Goal: Browse casually: Explore the website without a specific task or goal

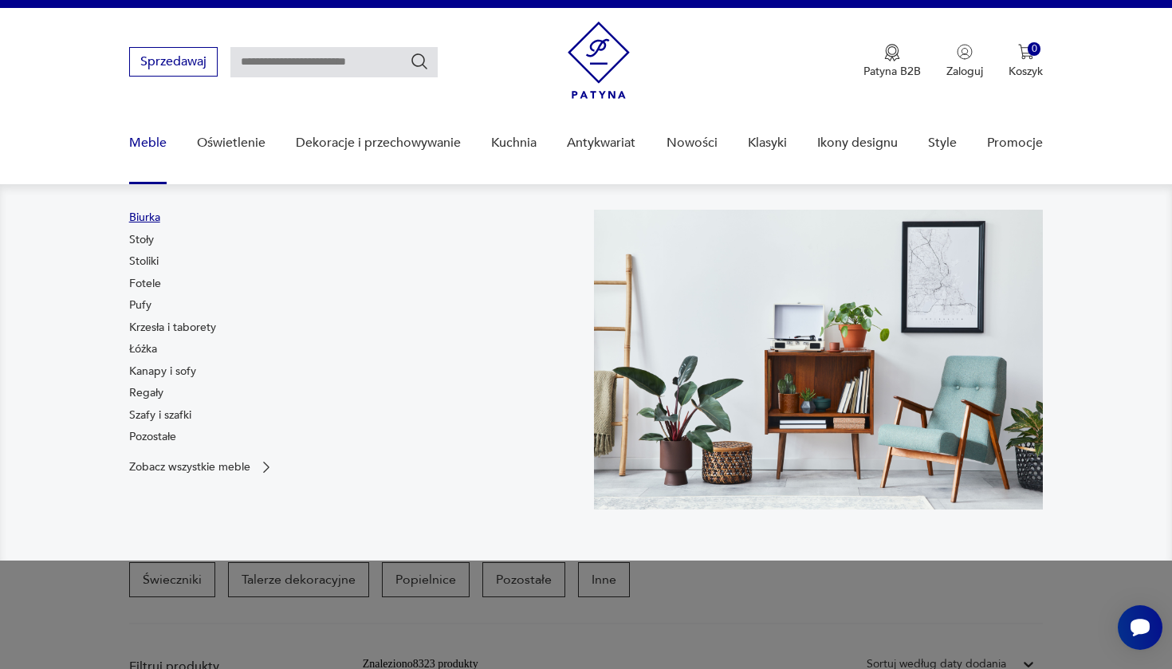
click at [139, 219] on link "Biurka" at bounding box center [144, 218] width 31 height 16
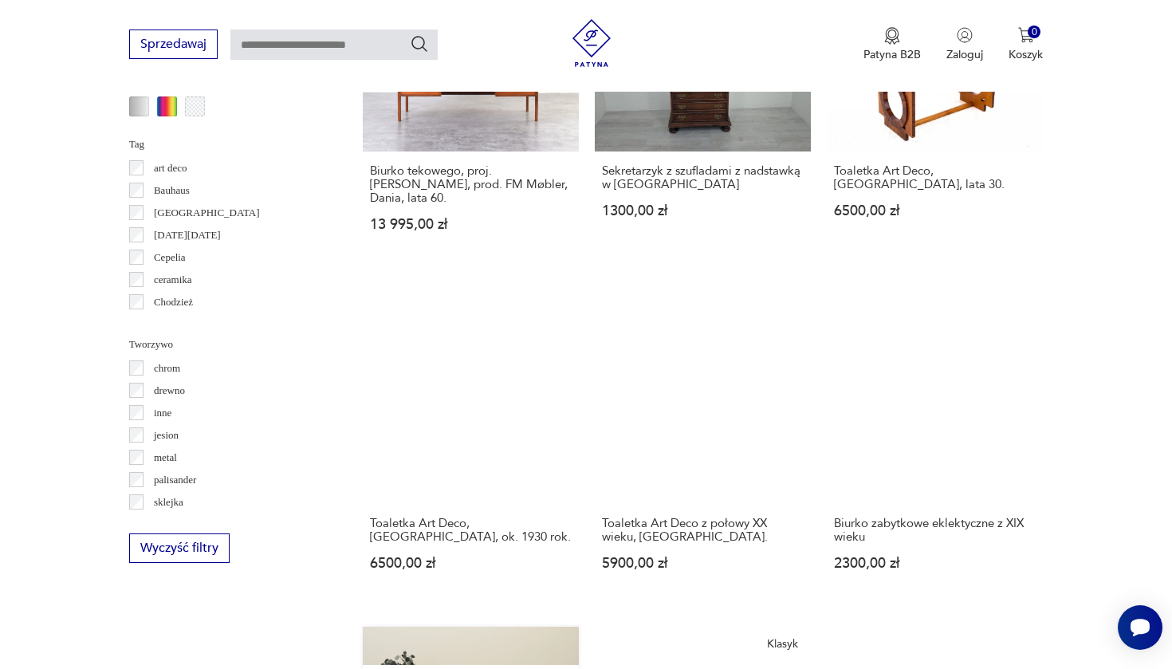
scroll to position [1480, 0]
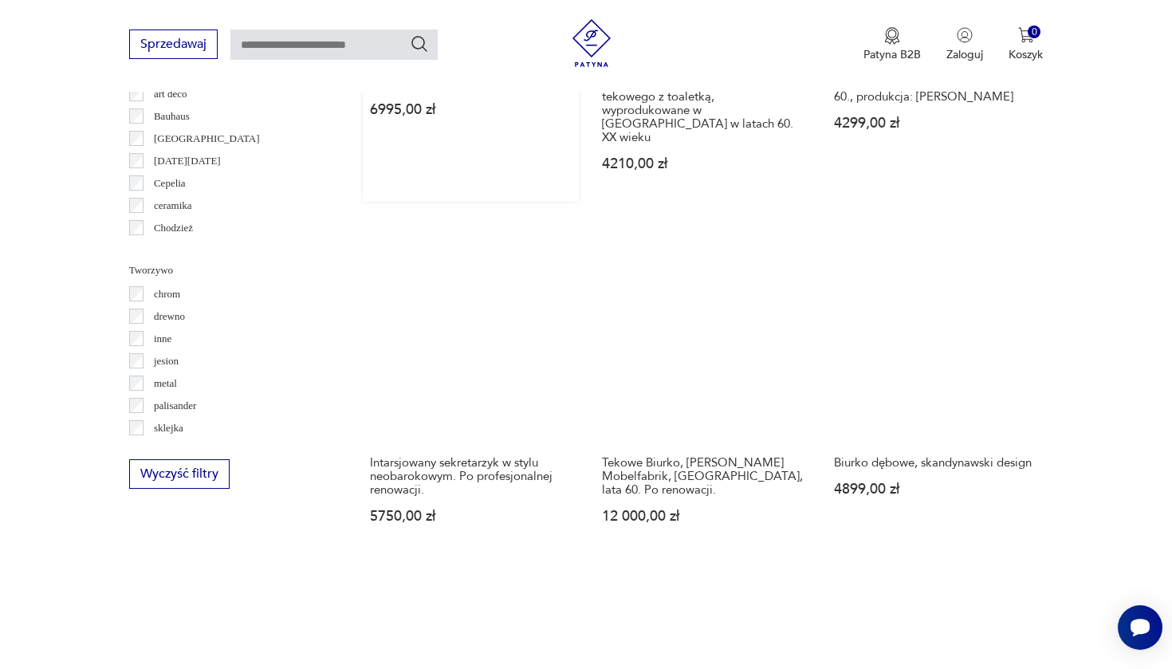
scroll to position [1564, 0]
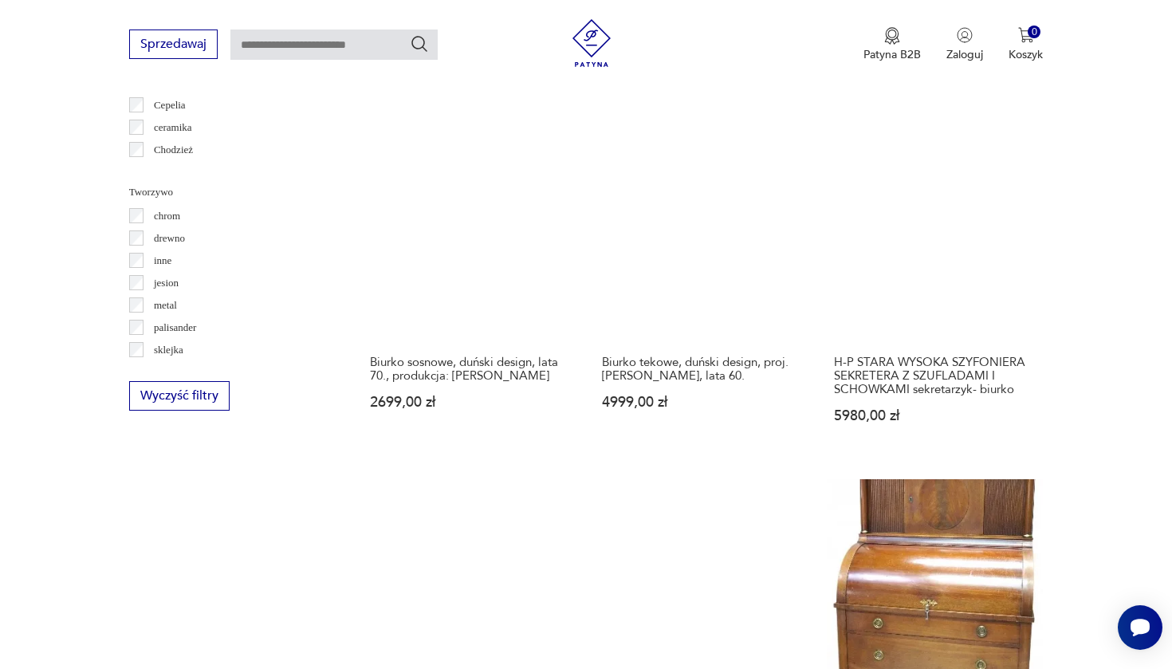
scroll to position [1634, 0]
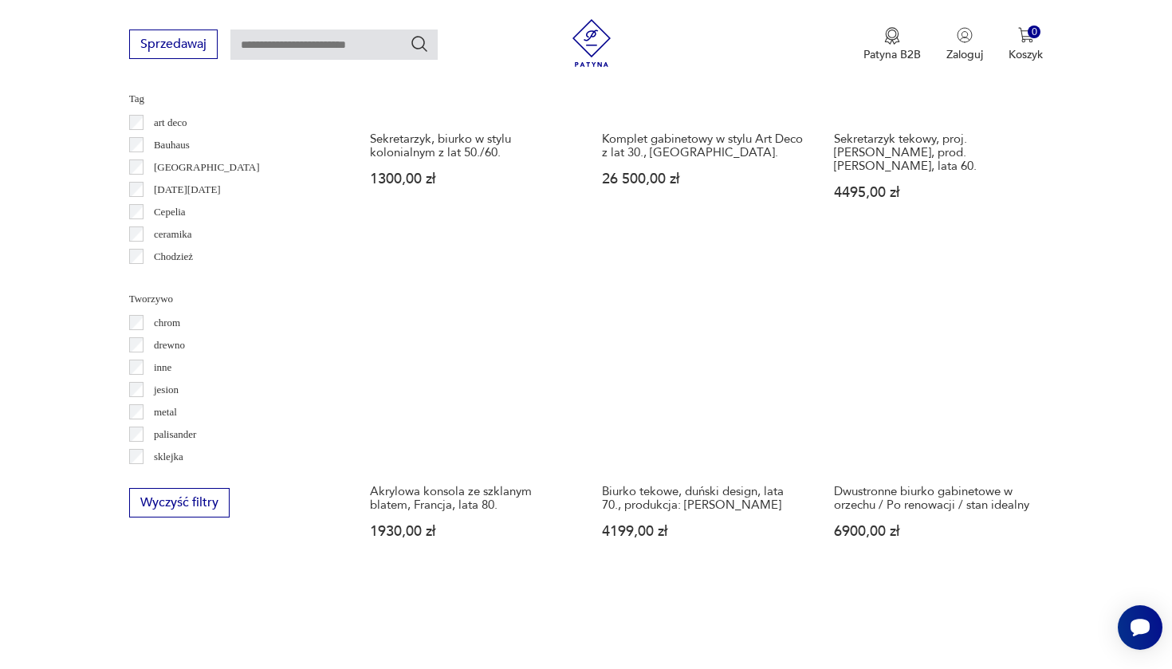
scroll to position [1532, 0]
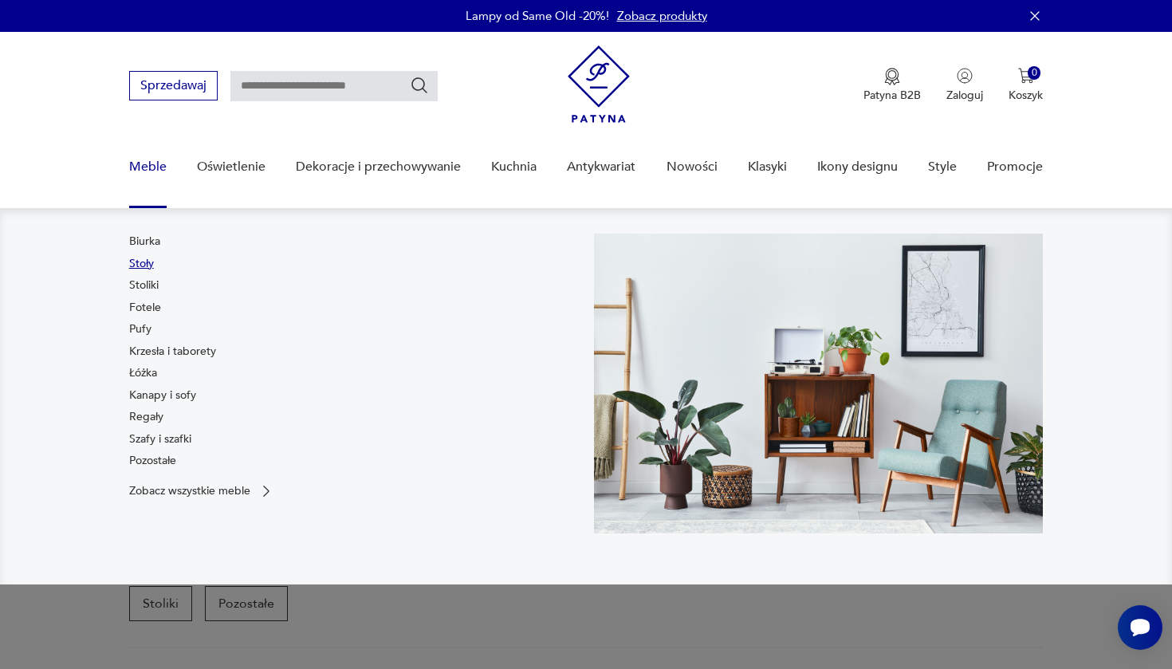
click at [140, 264] on link "Stoły" at bounding box center [141, 264] width 25 height 16
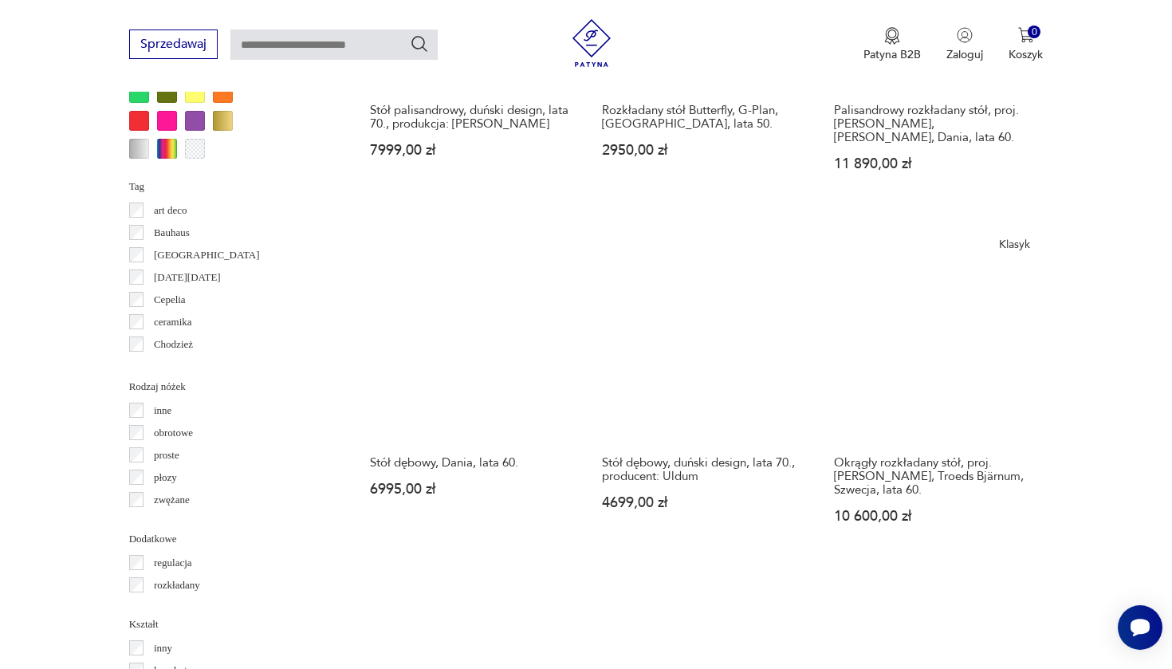
scroll to position [1563, 0]
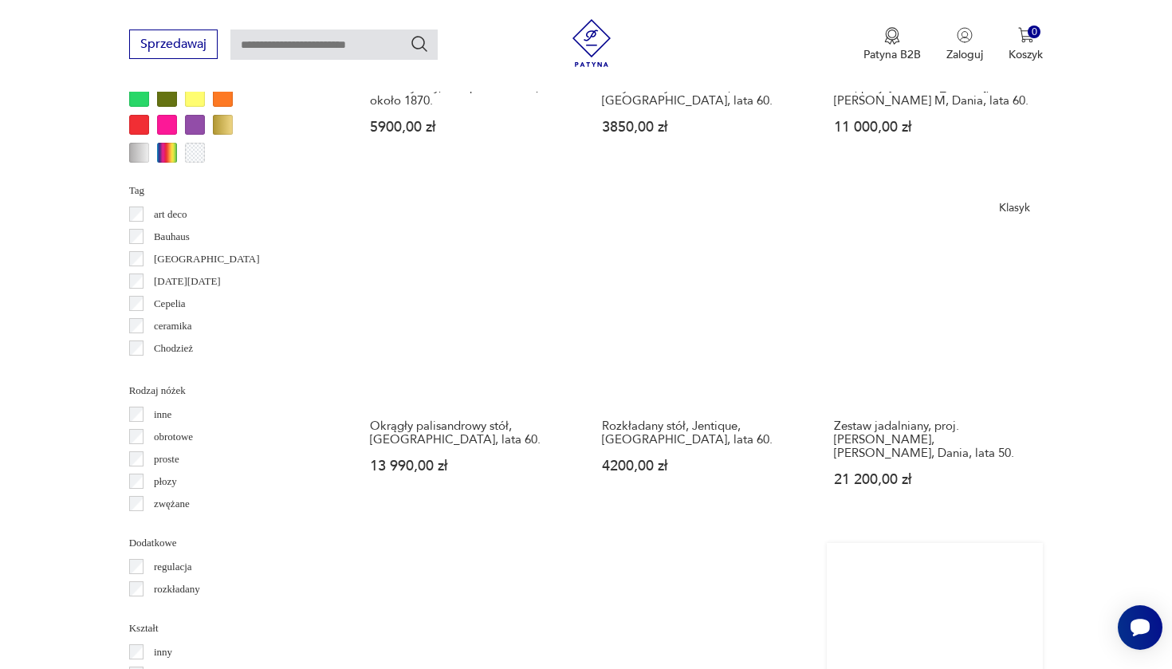
scroll to position [1599, 0]
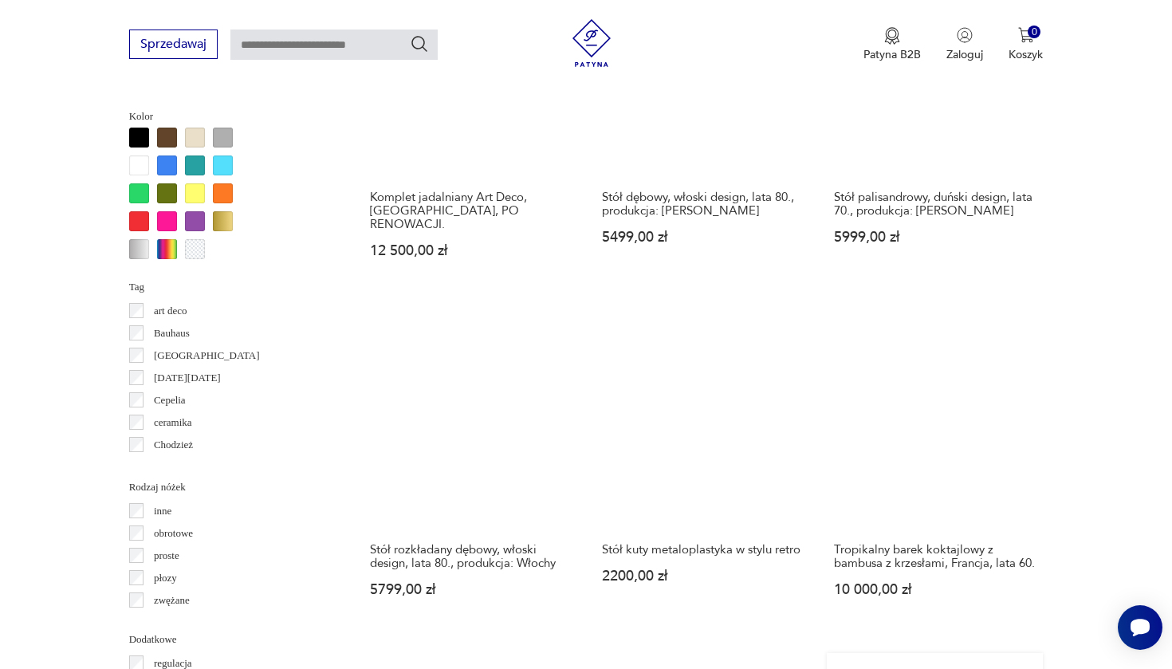
scroll to position [1465, 0]
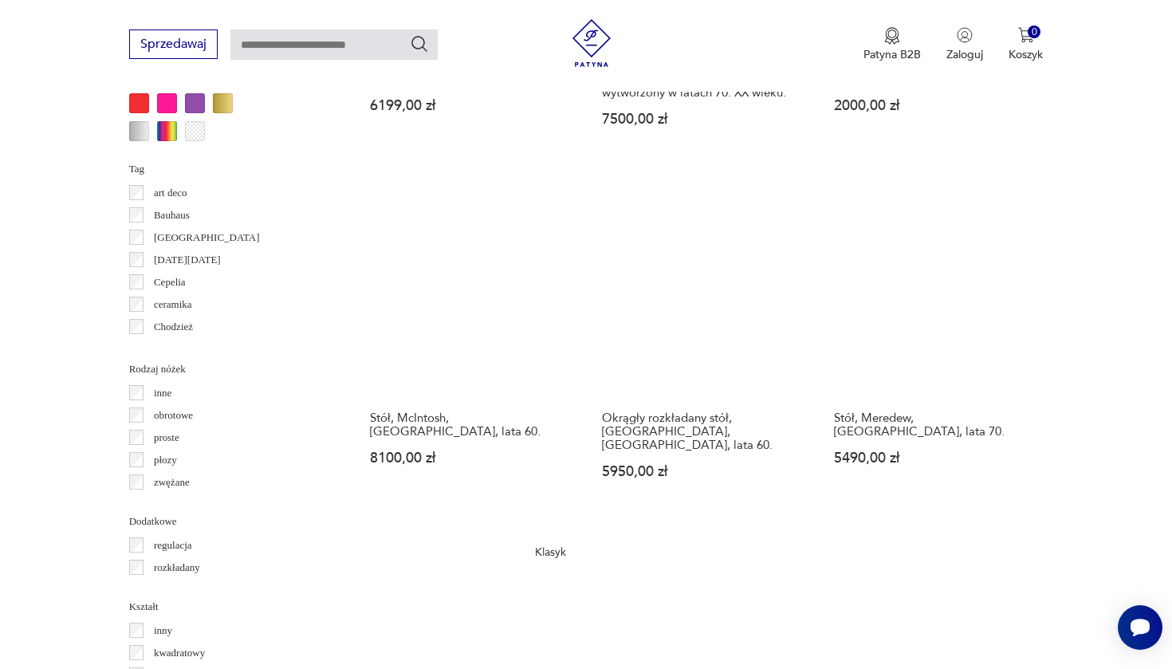
scroll to position [1582, 0]
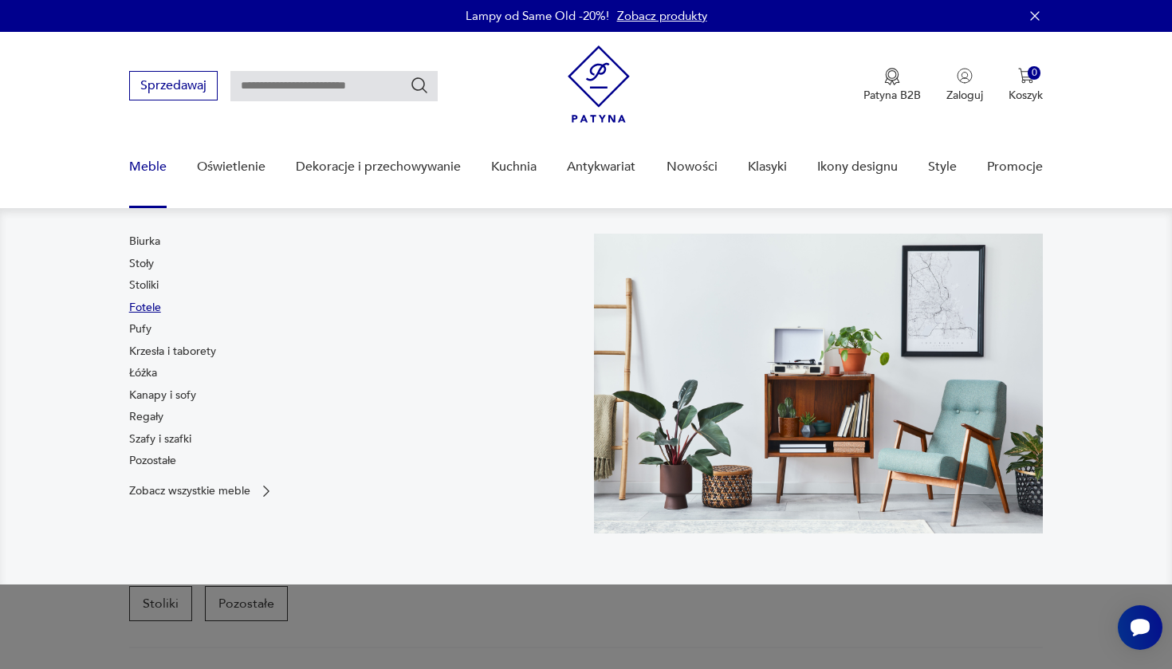
click at [144, 307] on link "Fotele" at bounding box center [145, 308] width 32 height 16
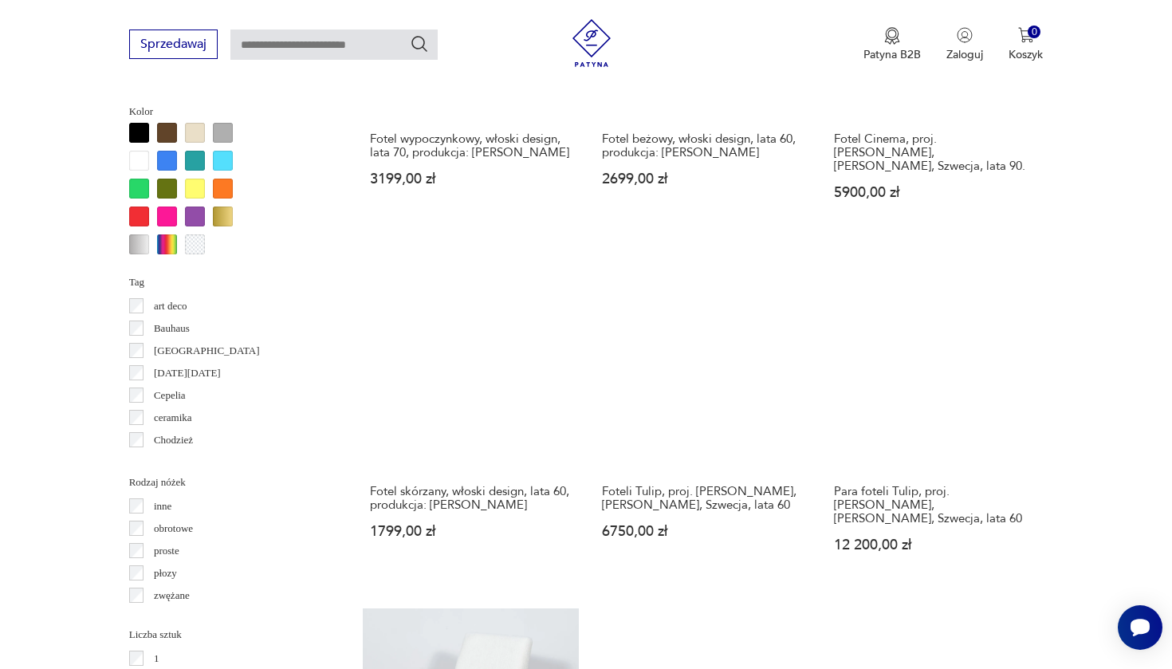
scroll to position [1629, 0]
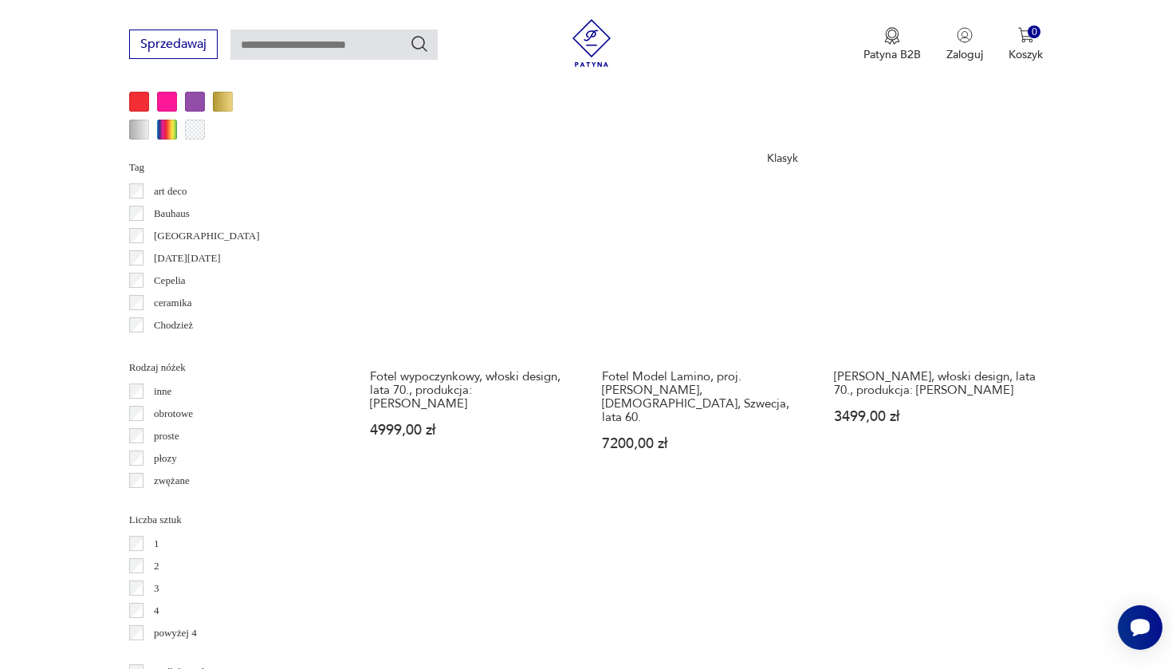
scroll to position [1662, 0]
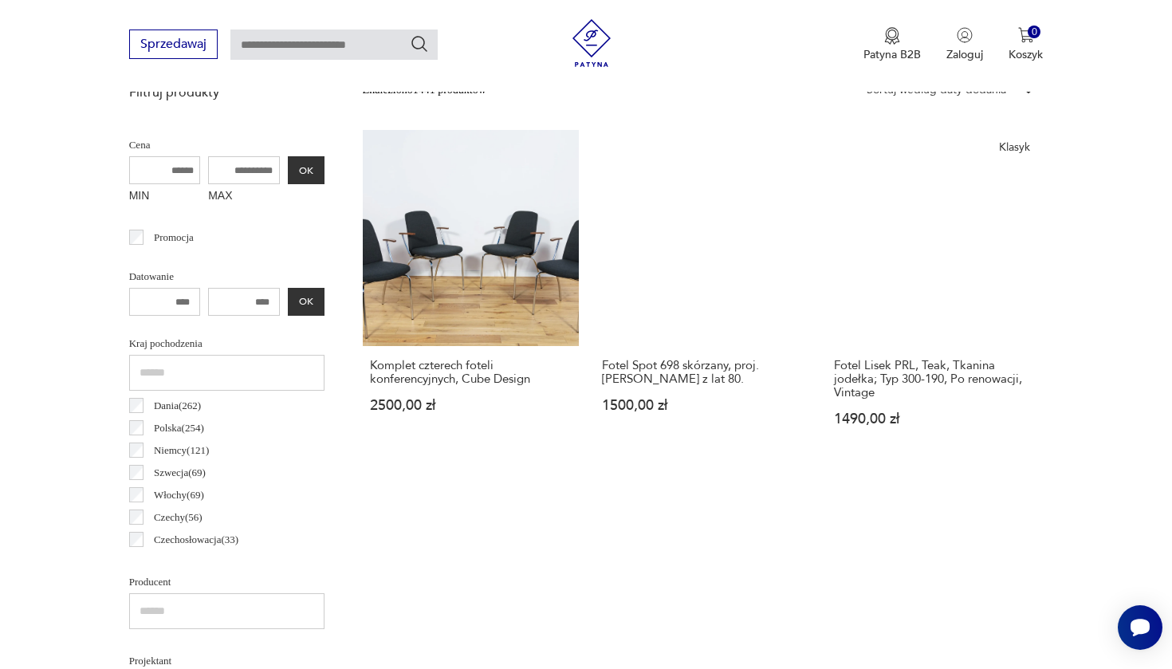
scroll to position [424, 0]
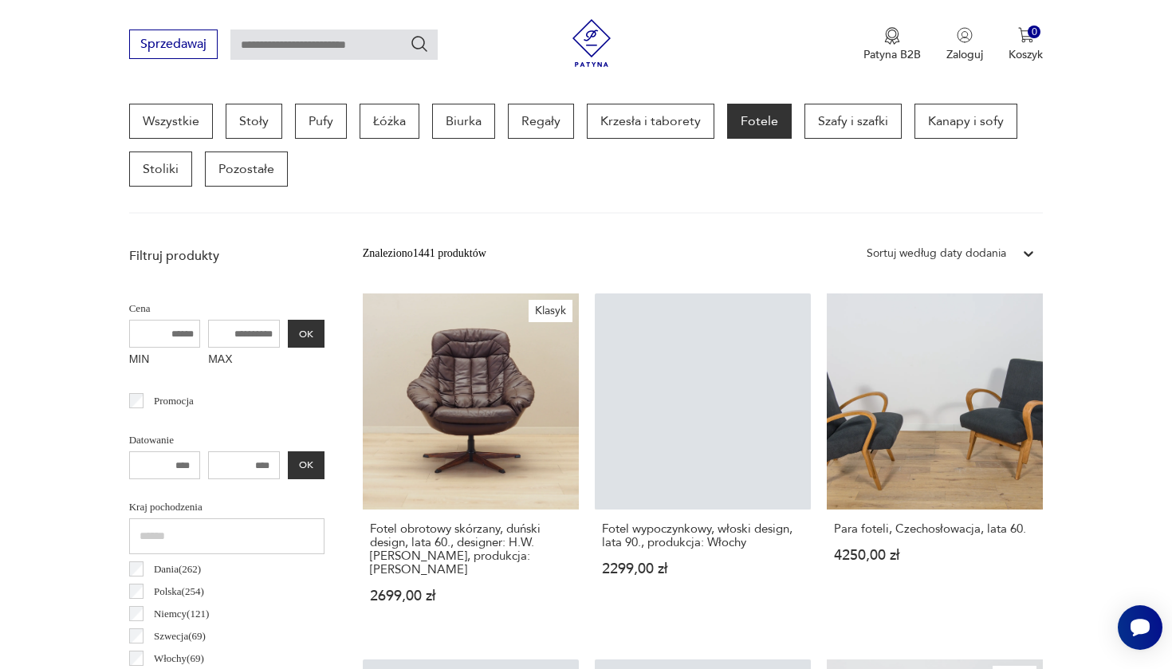
click at [827, 318] on link "Para foteli, Czechosłowacja, lata 60. 4250,00 zł" at bounding box center [935, 463] width 216 height 340
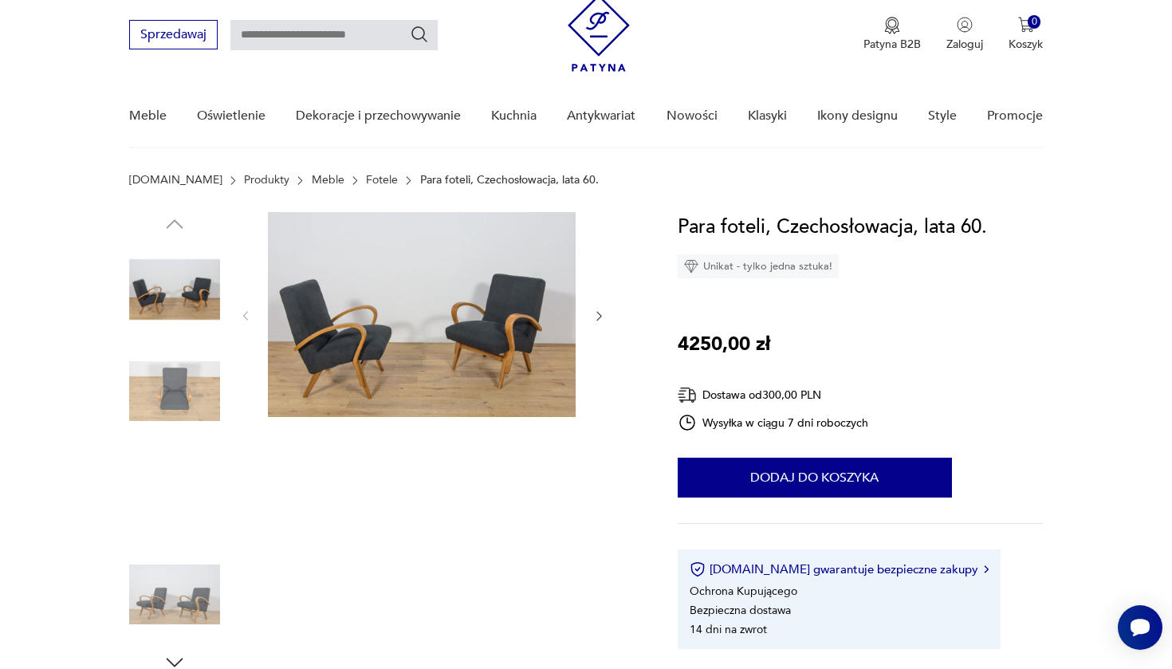
scroll to position [12, 0]
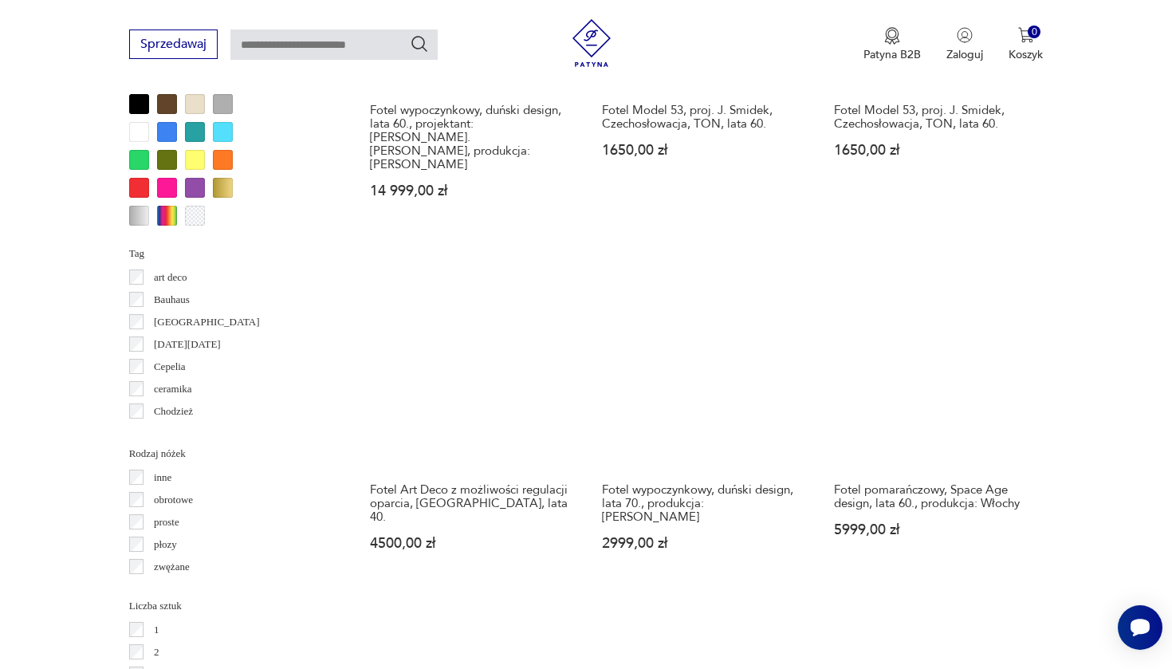
scroll to position [1564, 0]
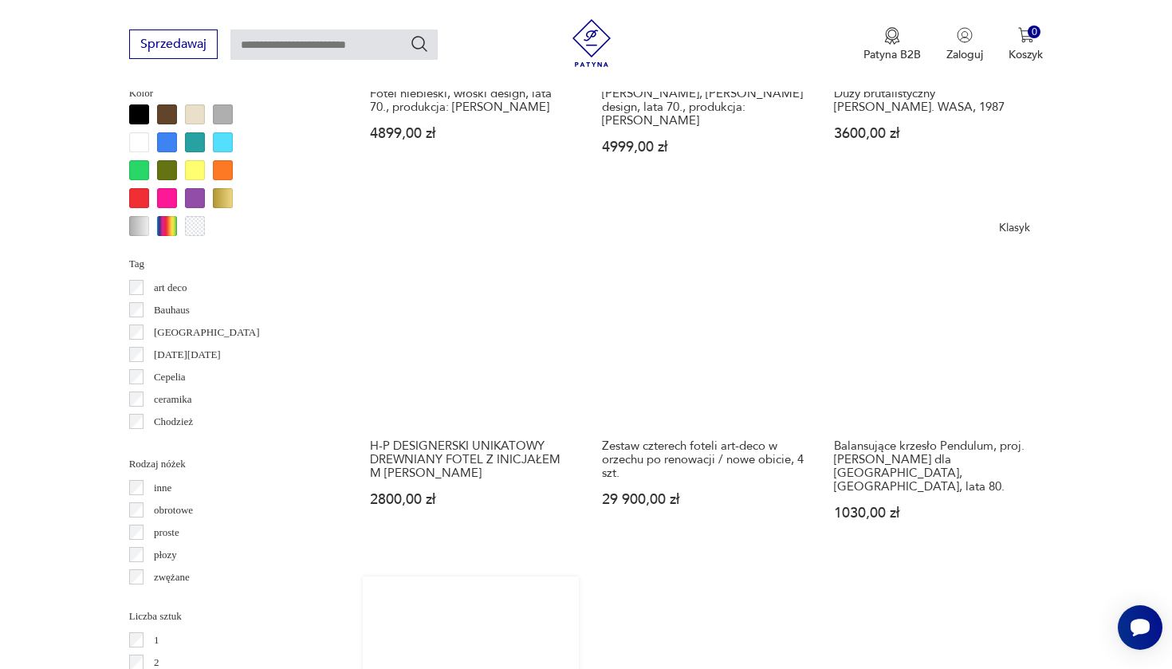
scroll to position [1563, 0]
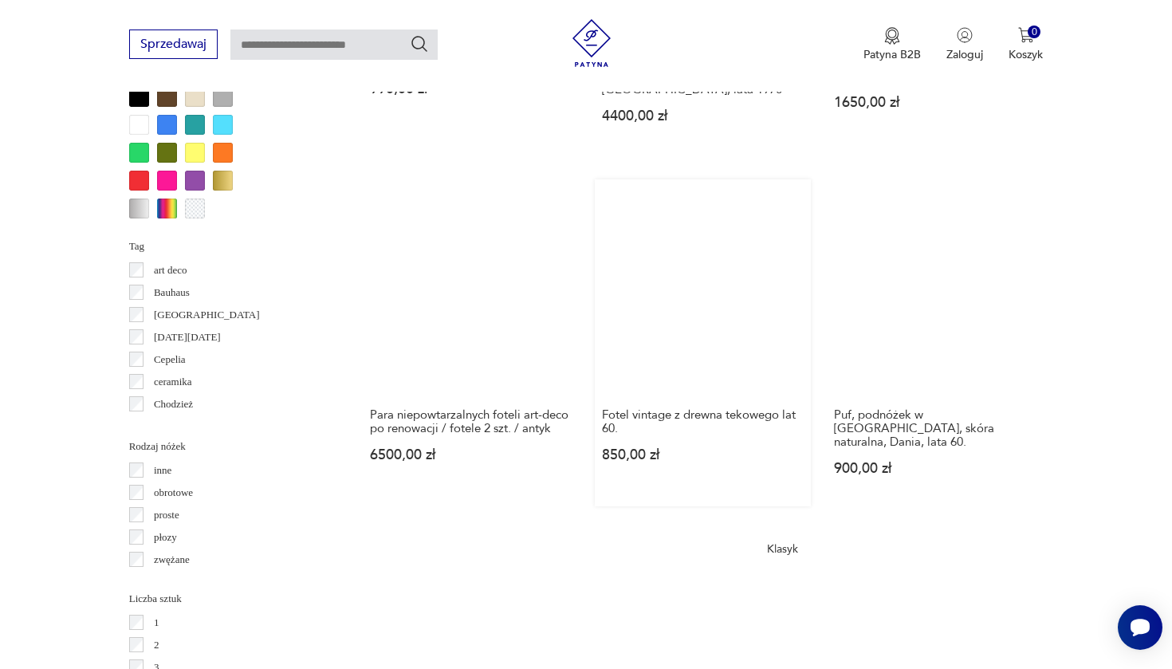
scroll to position [1573, 0]
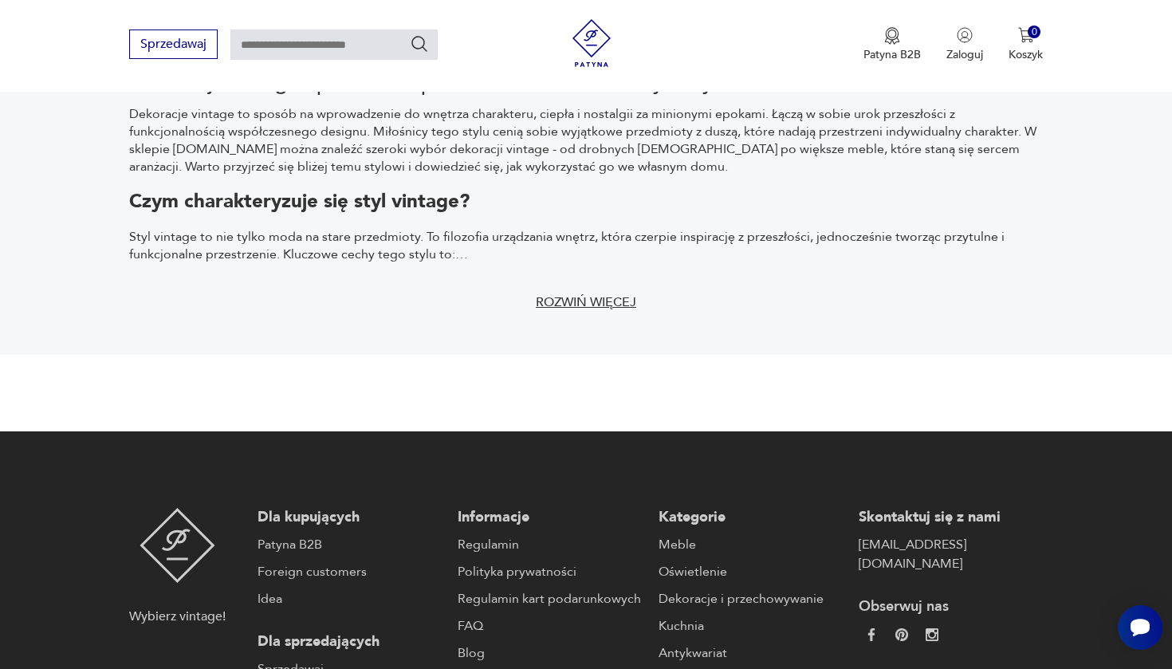
scroll to position [24, 0]
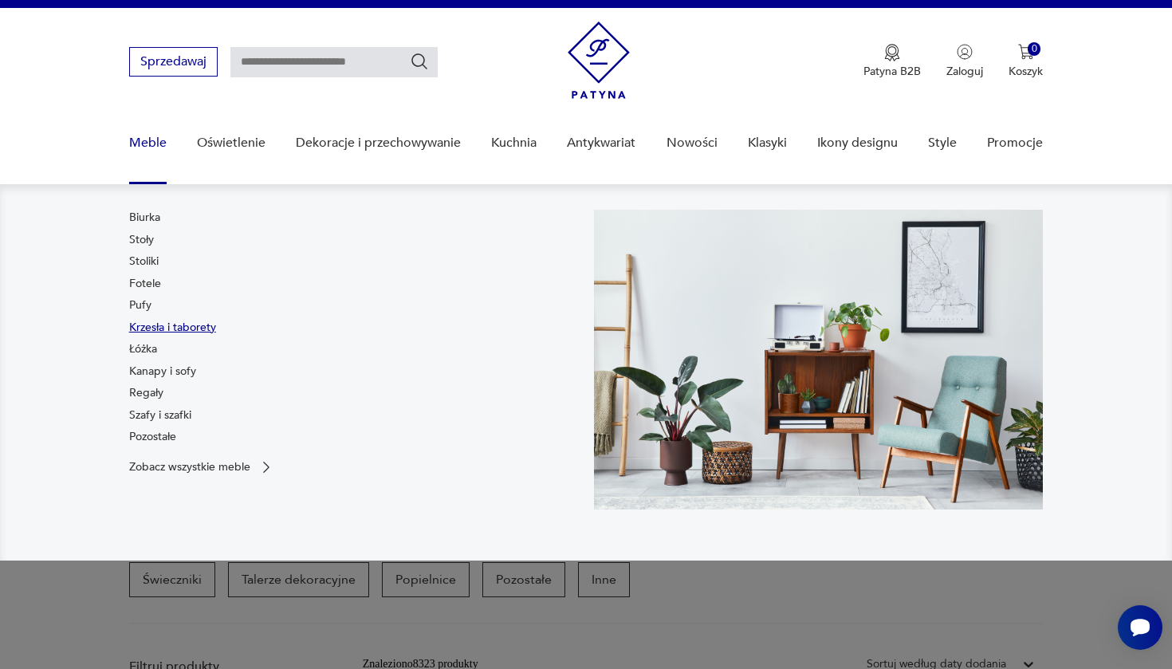
click at [149, 324] on link "Krzesła i taborety" at bounding box center [172, 328] width 87 height 16
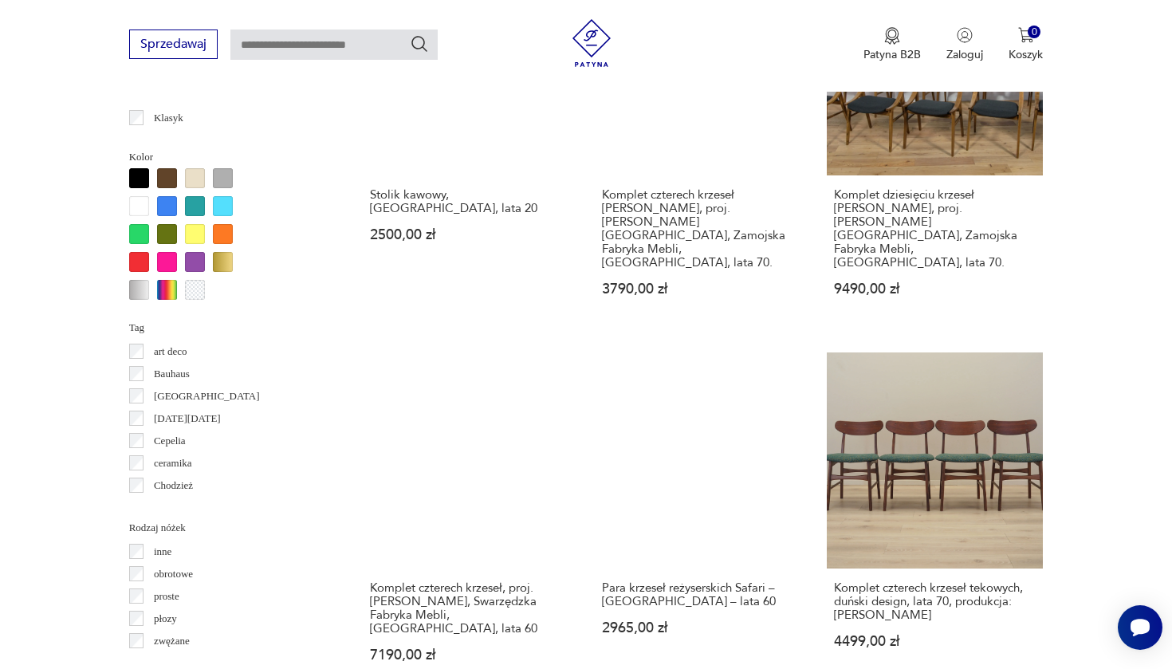
scroll to position [1494, 0]
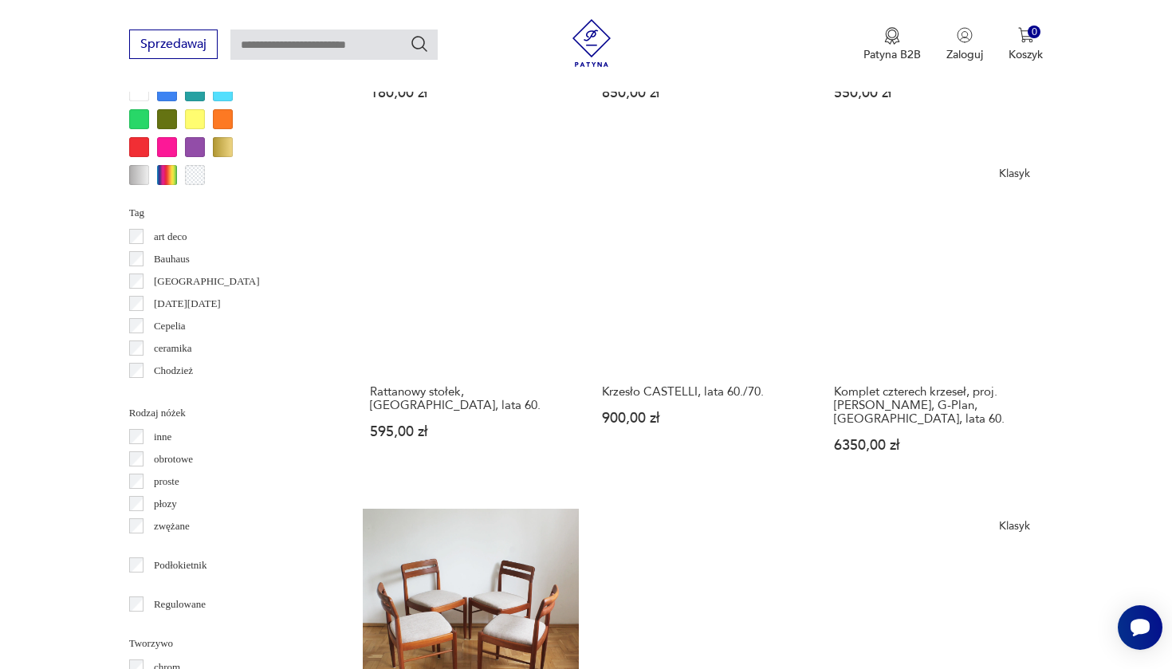
scroll to position [1612, 0]
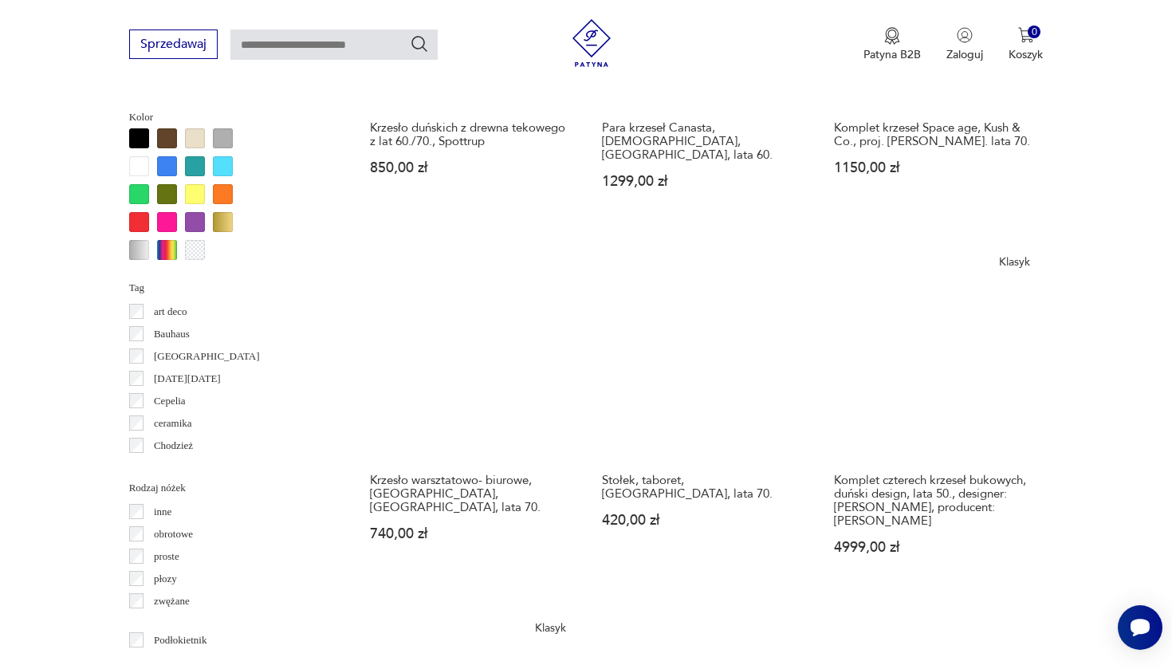
scroll to position [1542, 0]
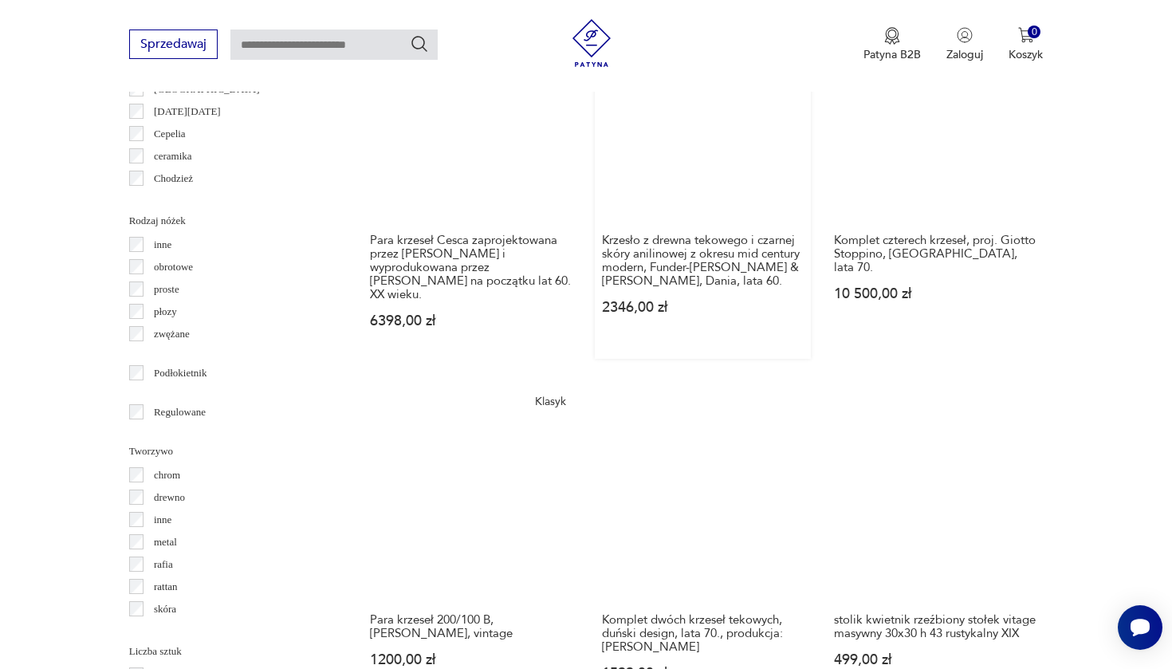
scroll to position [1817, 0]
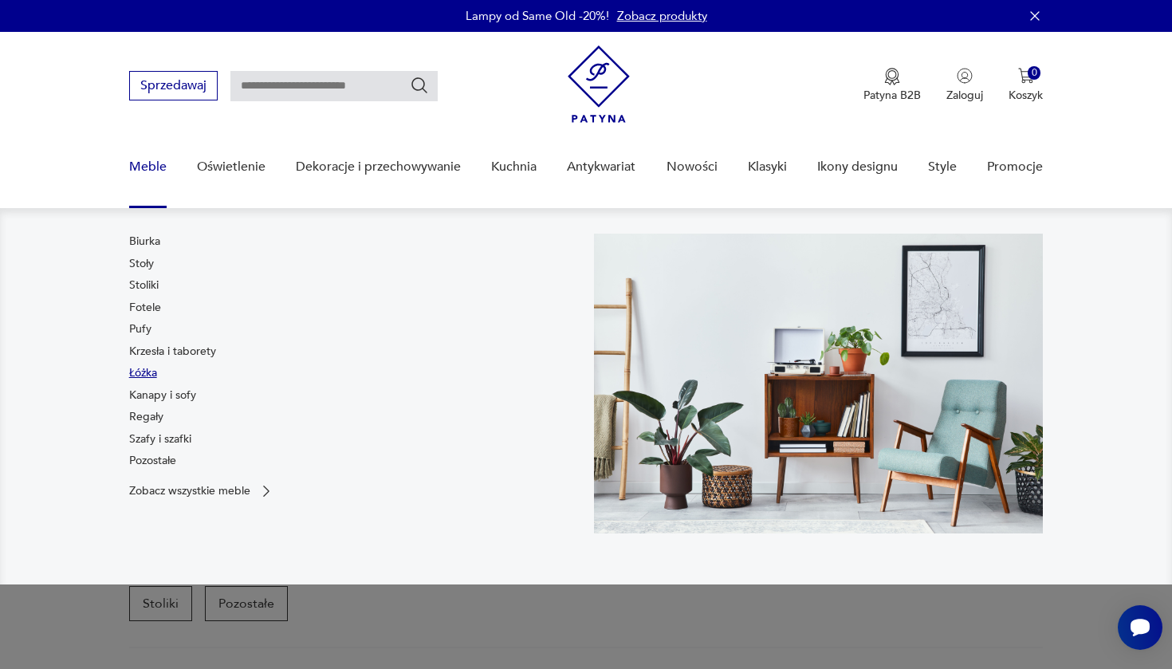
click at [144, 369] on link "Łóżka" at bounding box center [143, 373] width 28 height 16
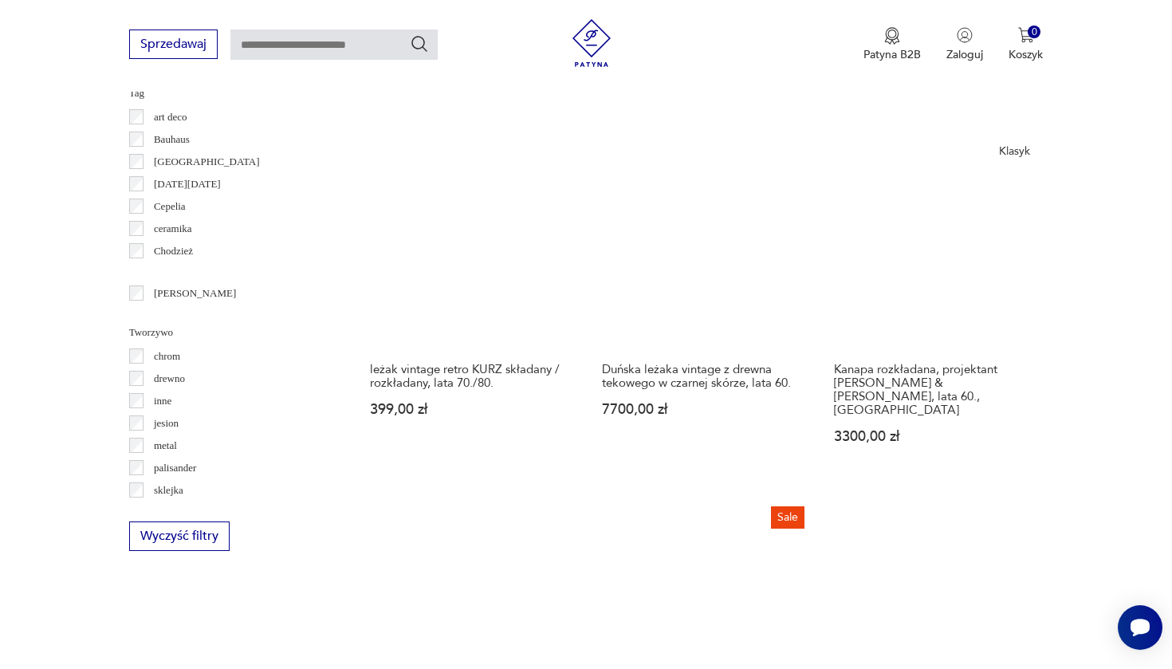
scroll to position [1656, 0]
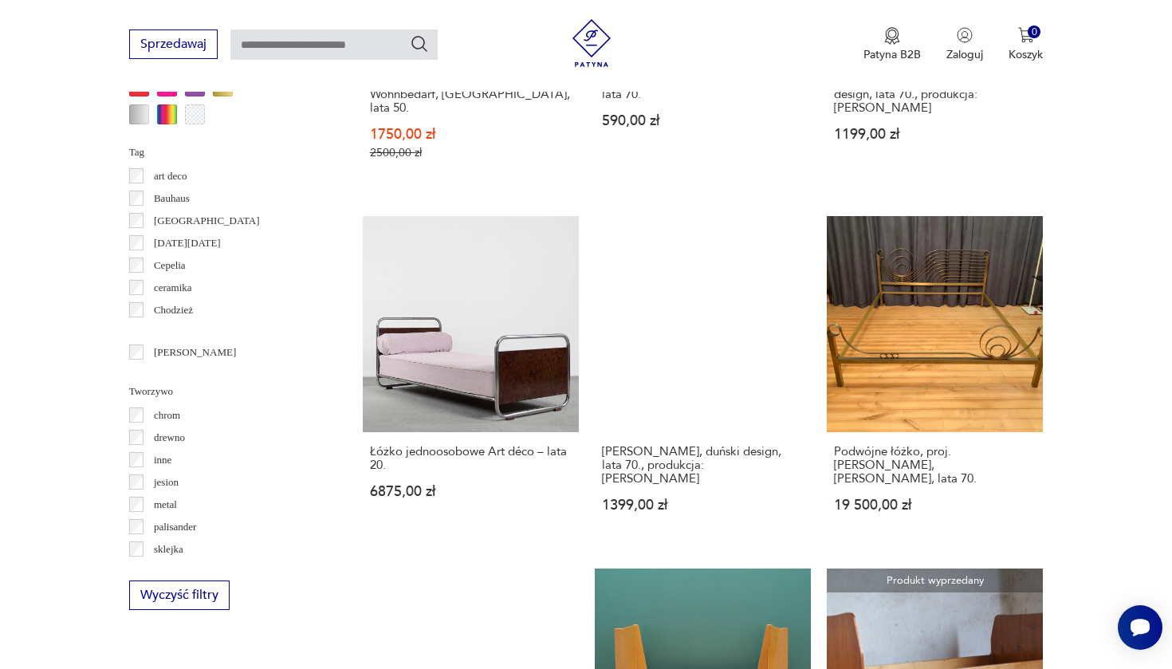
scroll to position [1602, 0]
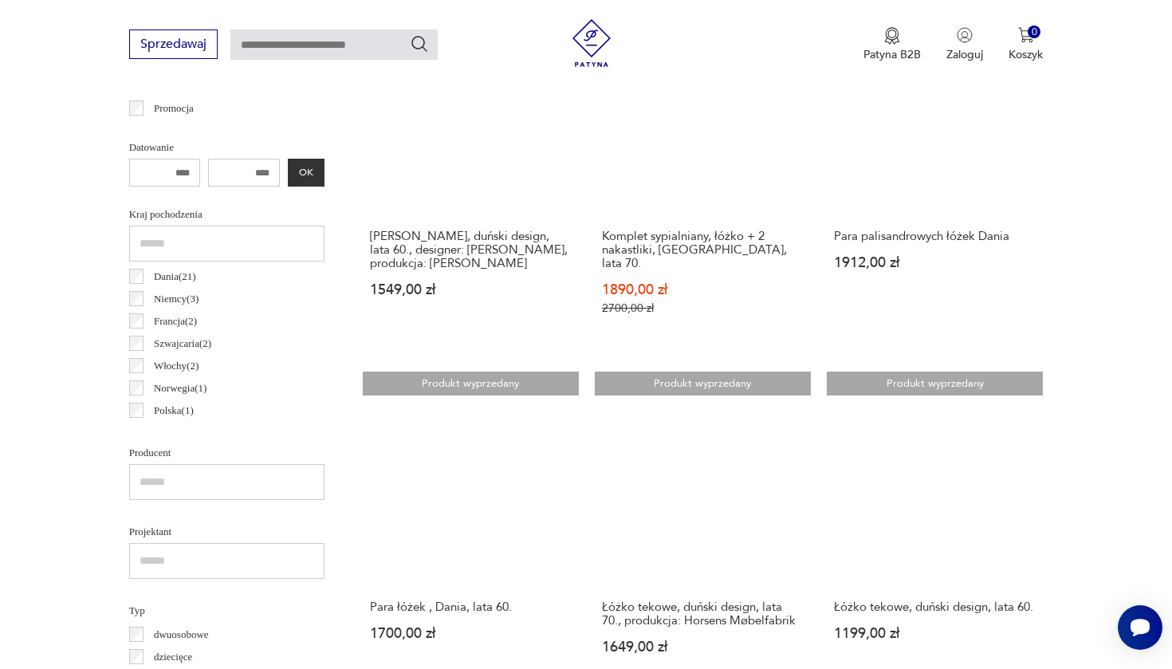
scroll to position [727, 0]
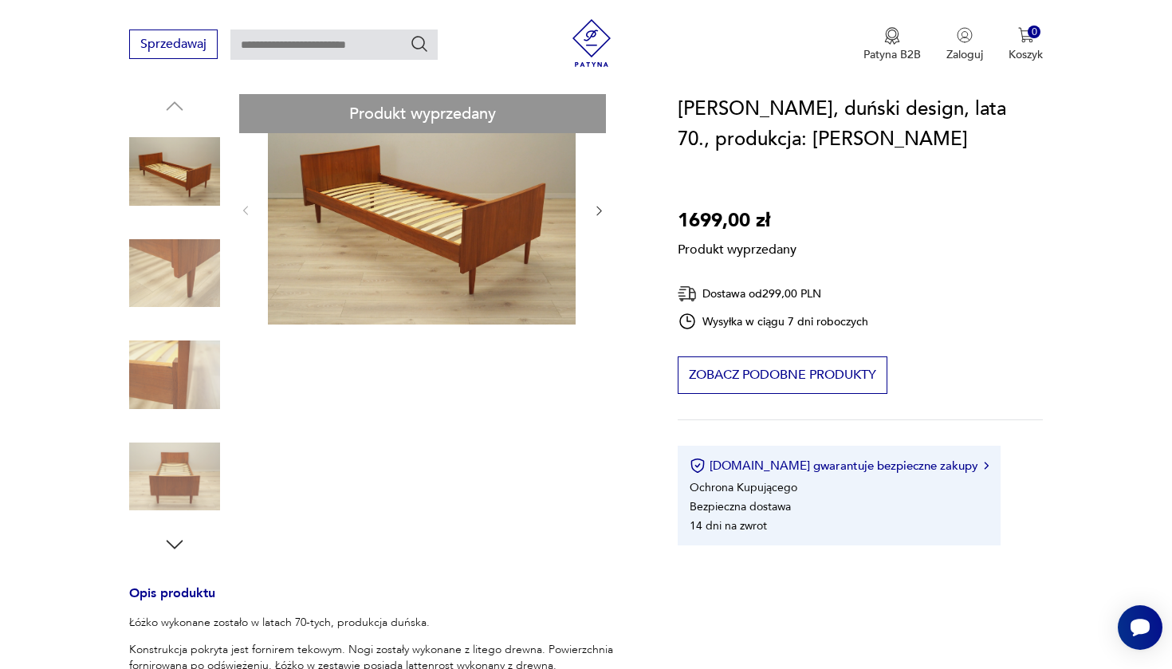
click at [600, 209] on div "Produkt wyprzedany Opis produktu Łóżko wykonane zostało w latach 70-tych, produ…" at bounding box center [384, 606] width 510 height 1025
click at [185, 262] on div "Produkt wyprzedany Opis produktu Łóżko wykonane zostało w latach 70-tych, produ…" at bounding box center [384, 606] width 510 height 1025
click at [170, 400] on div "Produkt wyprzedany Opis produktu Łóżko wykonane zostało w latach 70-tych, produ…" at bounding box center [384, 606] width 510 height 1025
click at [166, 463] on div "Produkt wyprzedany Opis produktu Łóżko wykonane zostało w latach 70-tych, produ…" at bounding box center [384, 606] width 510 height 1025
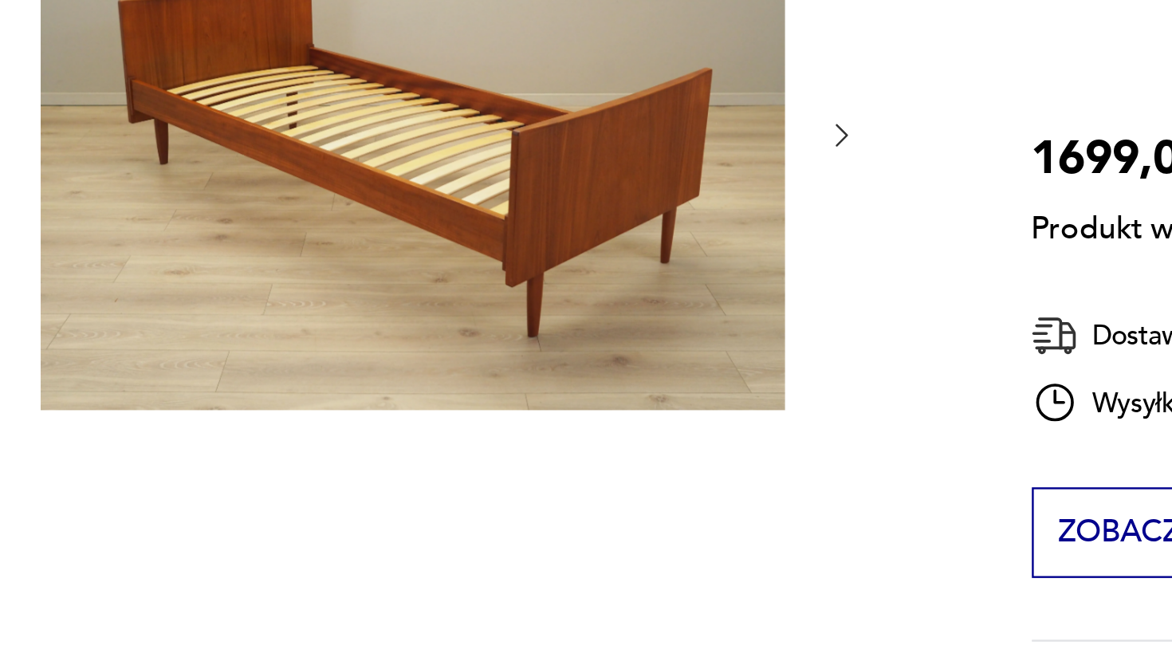
scroll to position [195, 0]
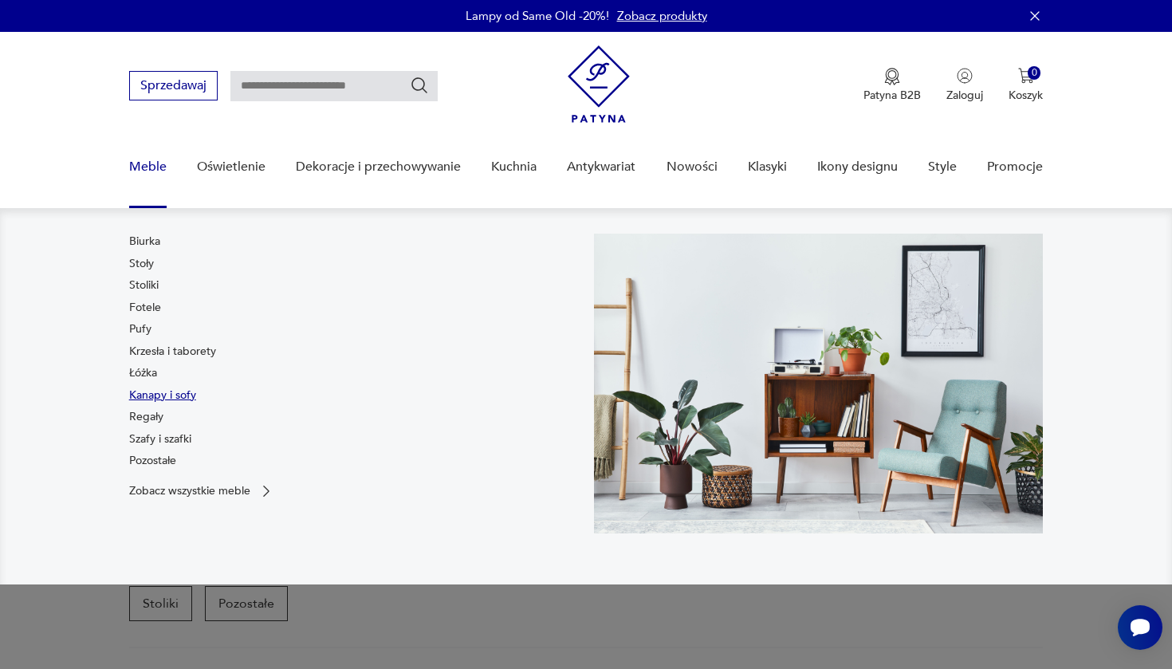
click at [148, 391] on link "Kanapy i sofy" at bounding box center [162, 395] width 67 height 16
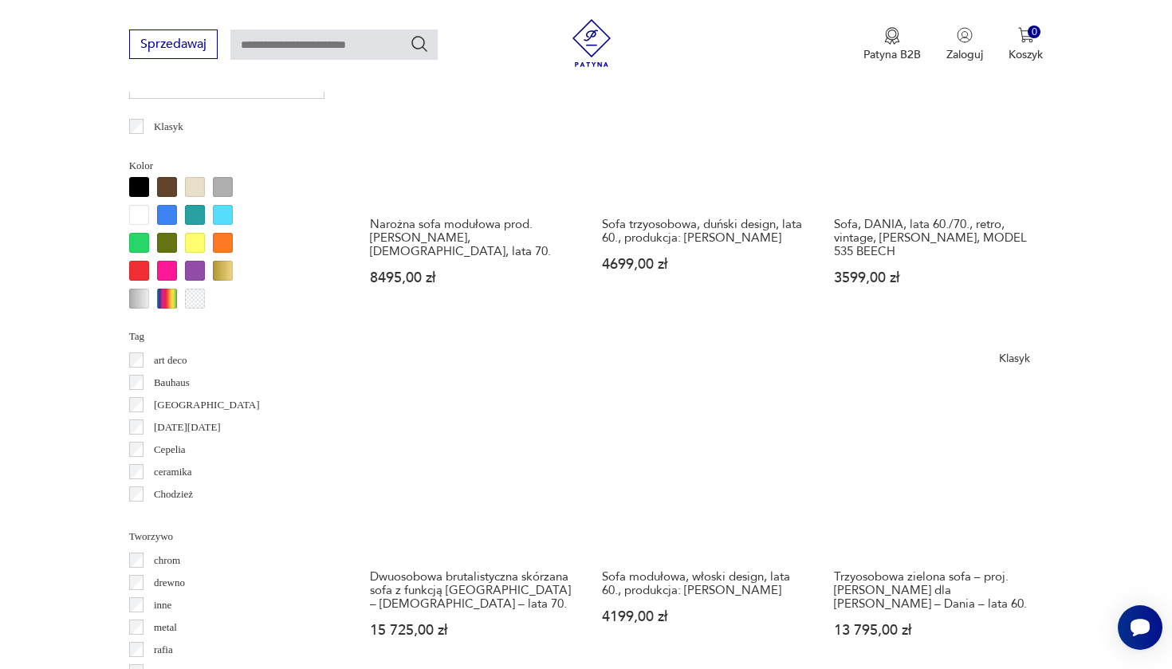
scroll to position [1465, 0]
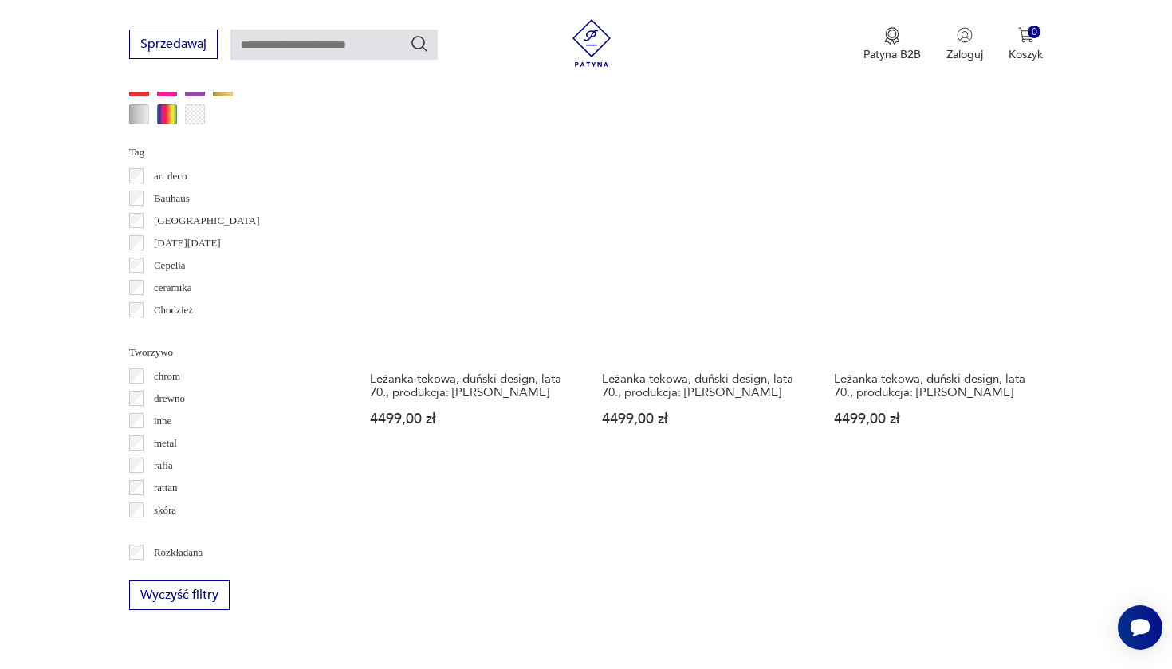
scroll to position [1620, 0]
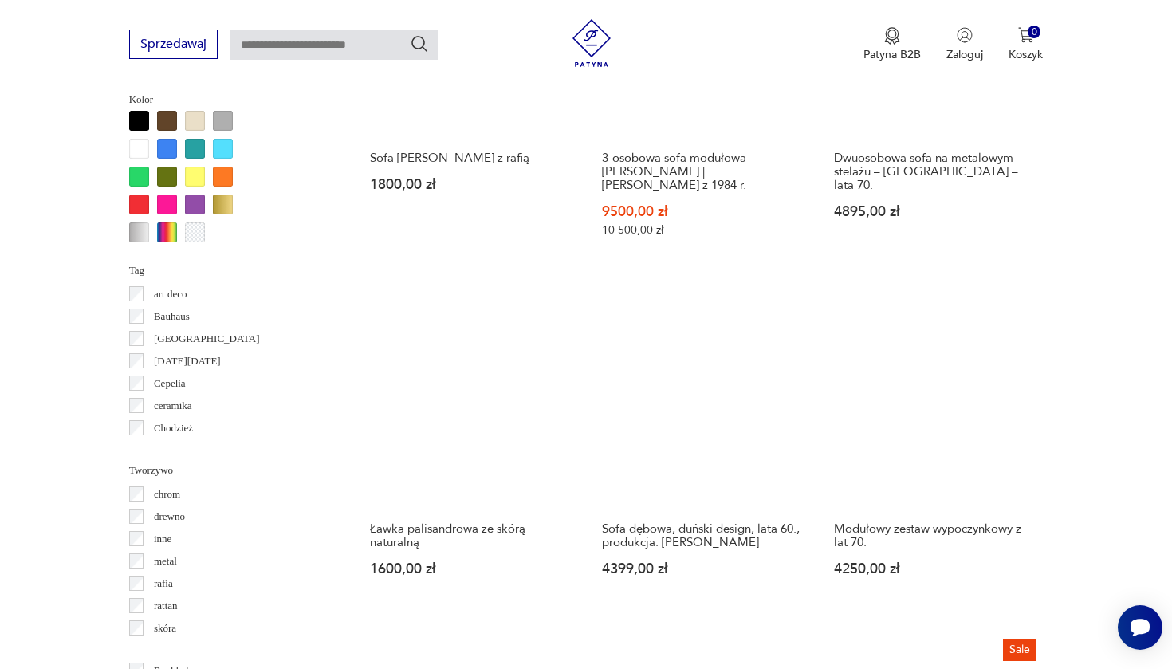
scroll to position [1524, 0]
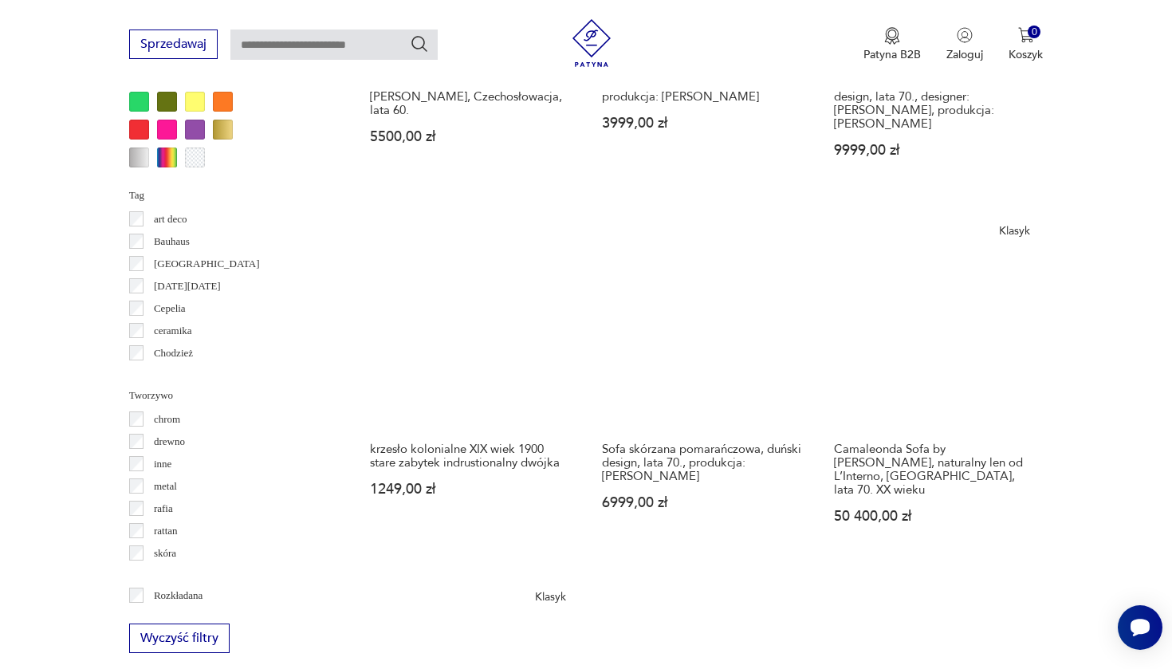
scroll to position [1578, 0]
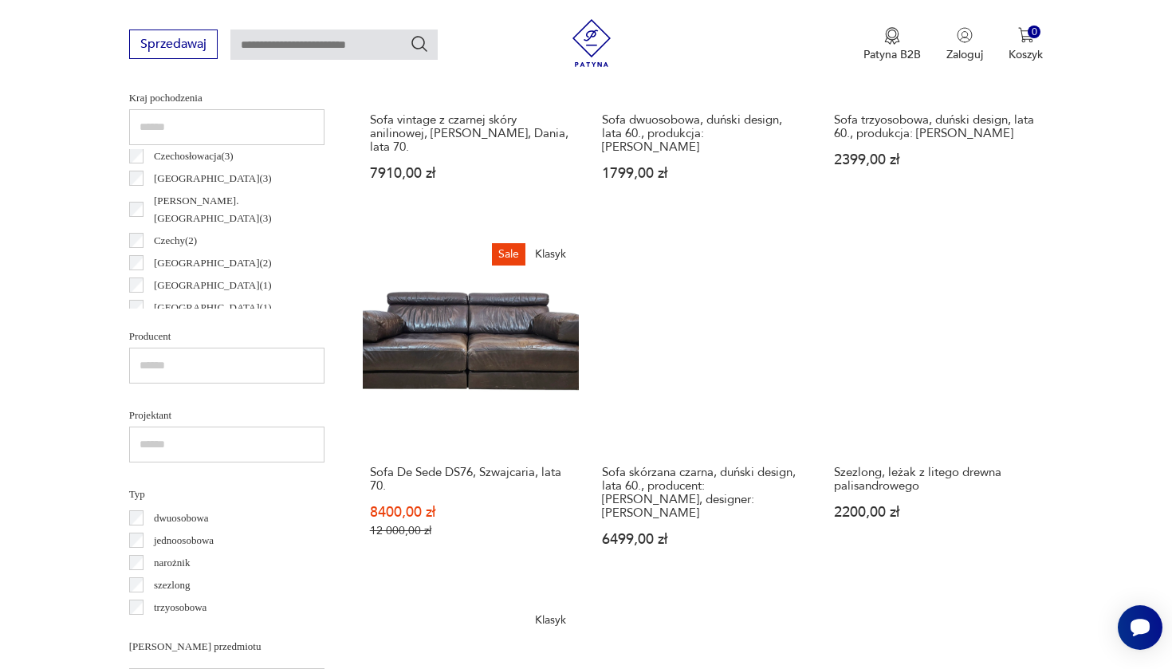
scroll to position [837, 0]
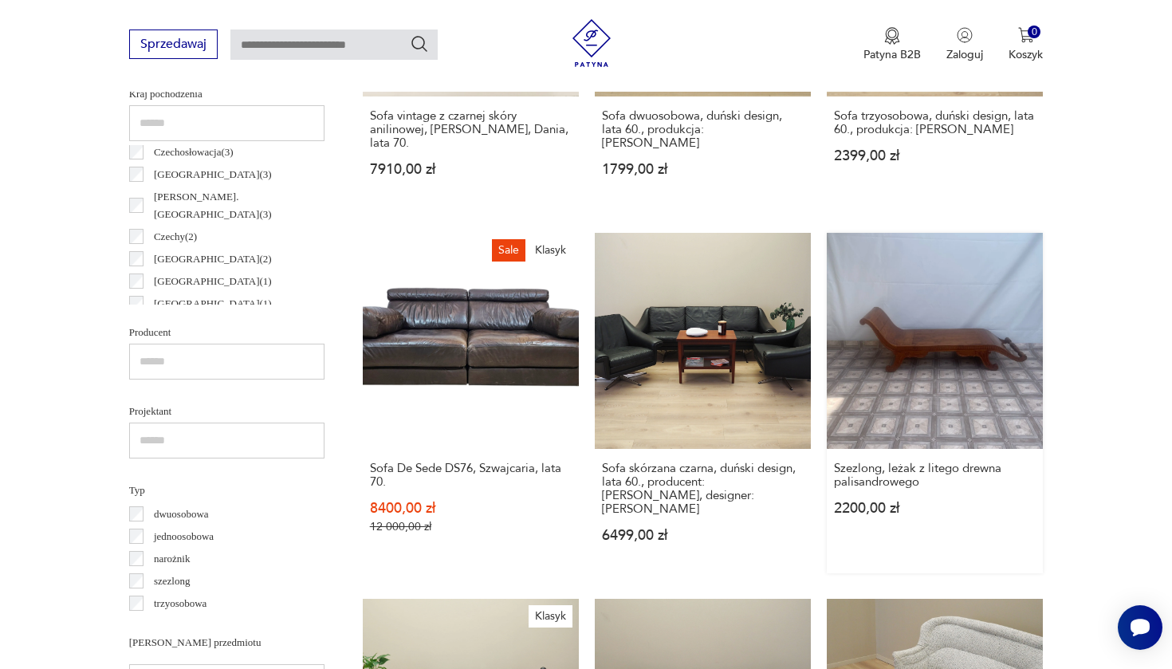
click at [827, 285] on link "Szezlong, leżak z litego drewna palisandrowego 2200,00 zł" at bounding box center [935, 403] width 216 height 340
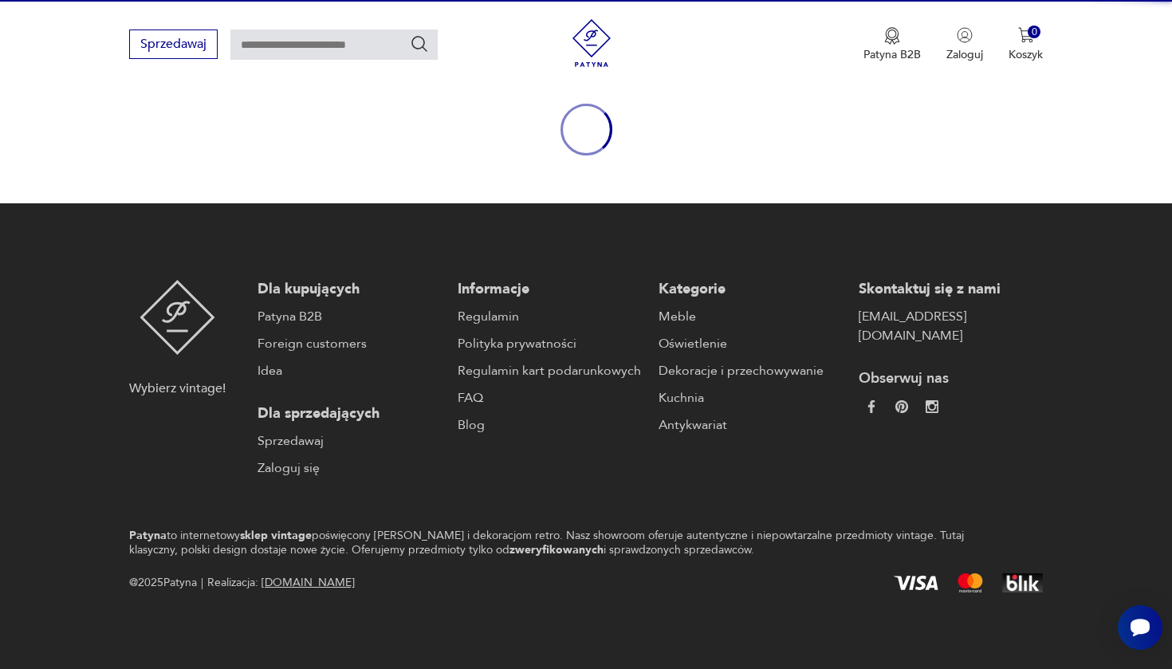
scroll to position [169, 0]
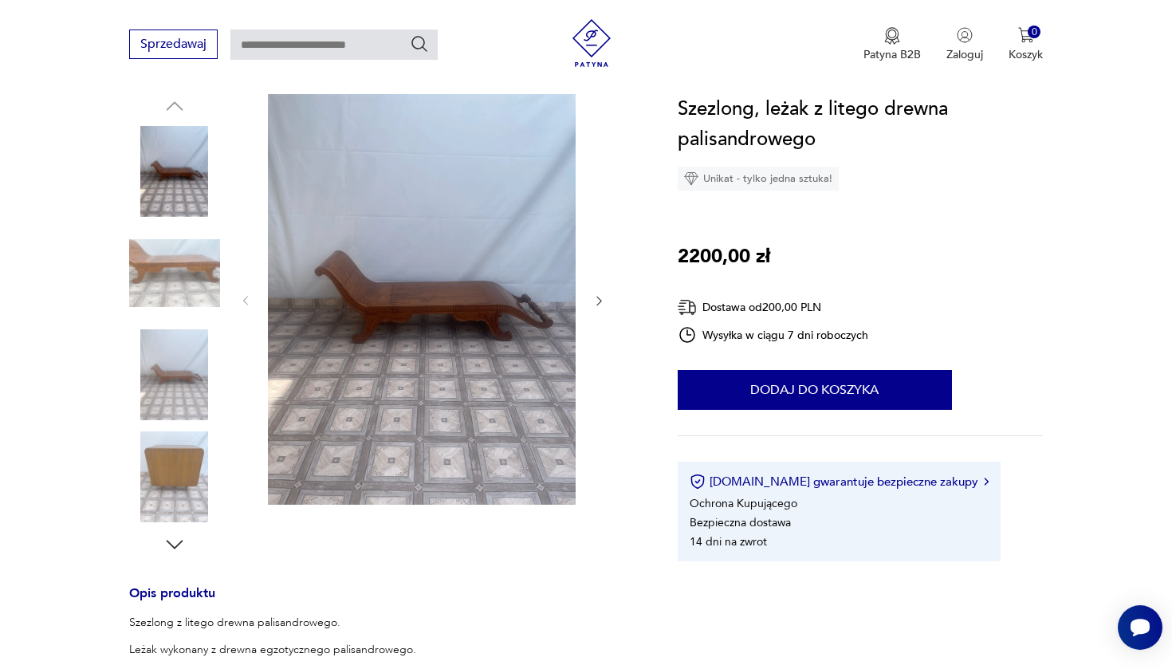
click at [596, 301] on icon "button" at bounding box center [599, 301] width 14 height 14
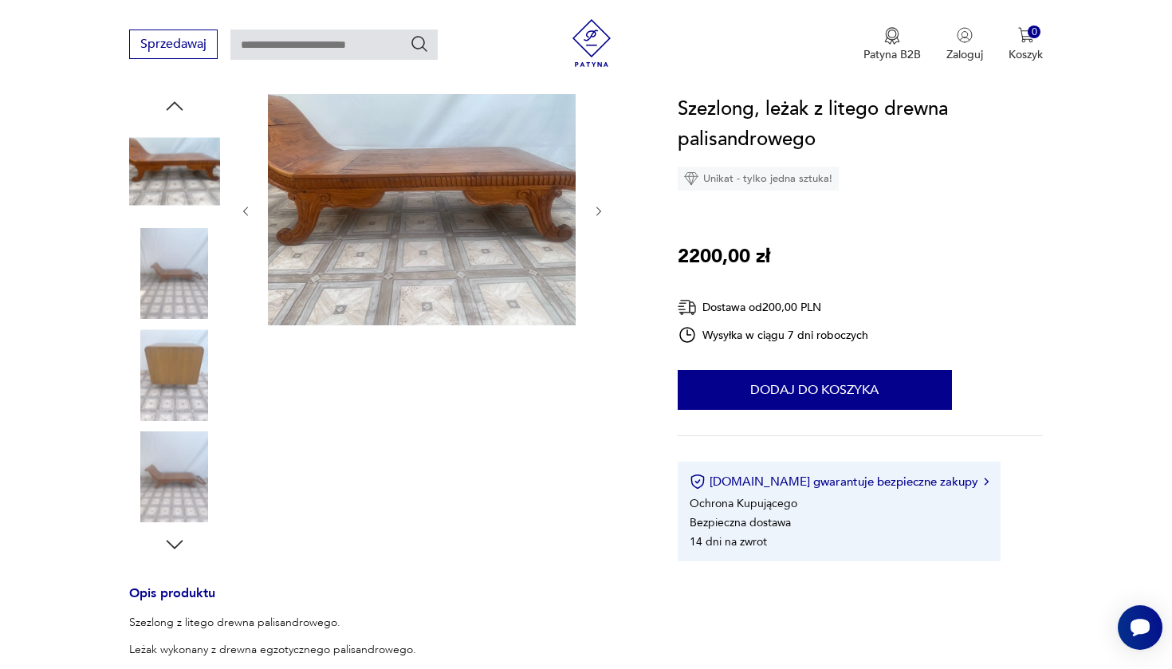
click at [596, 301] on div at bounding box center [422, 211] width 367 height 234
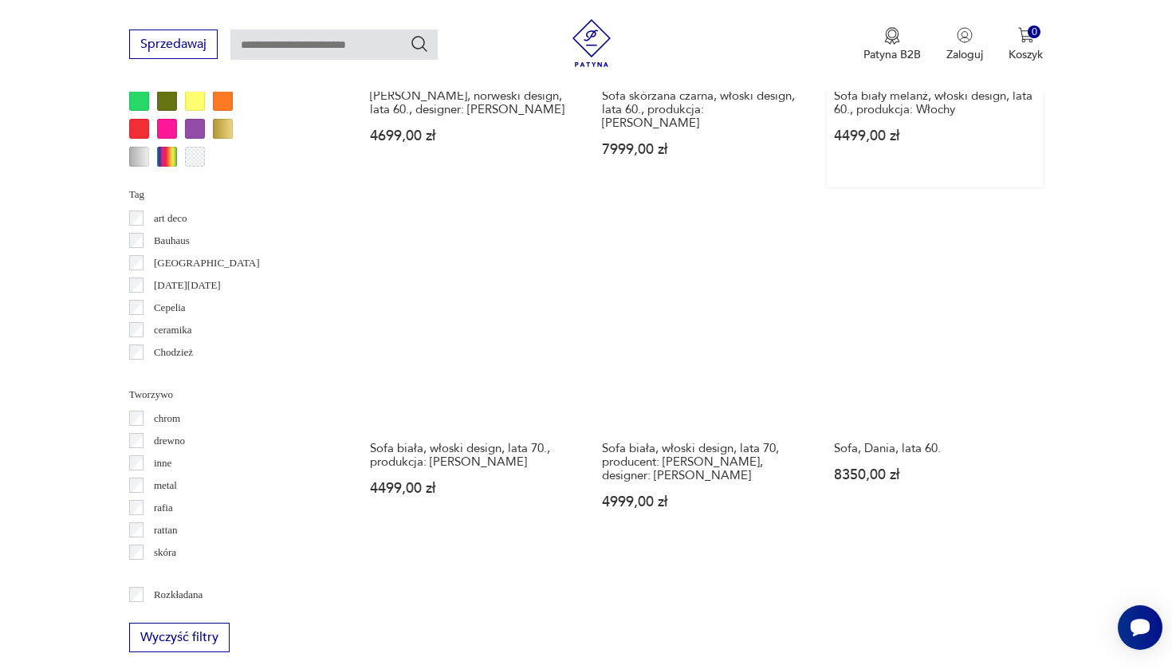
scroll to position [1631, 0]
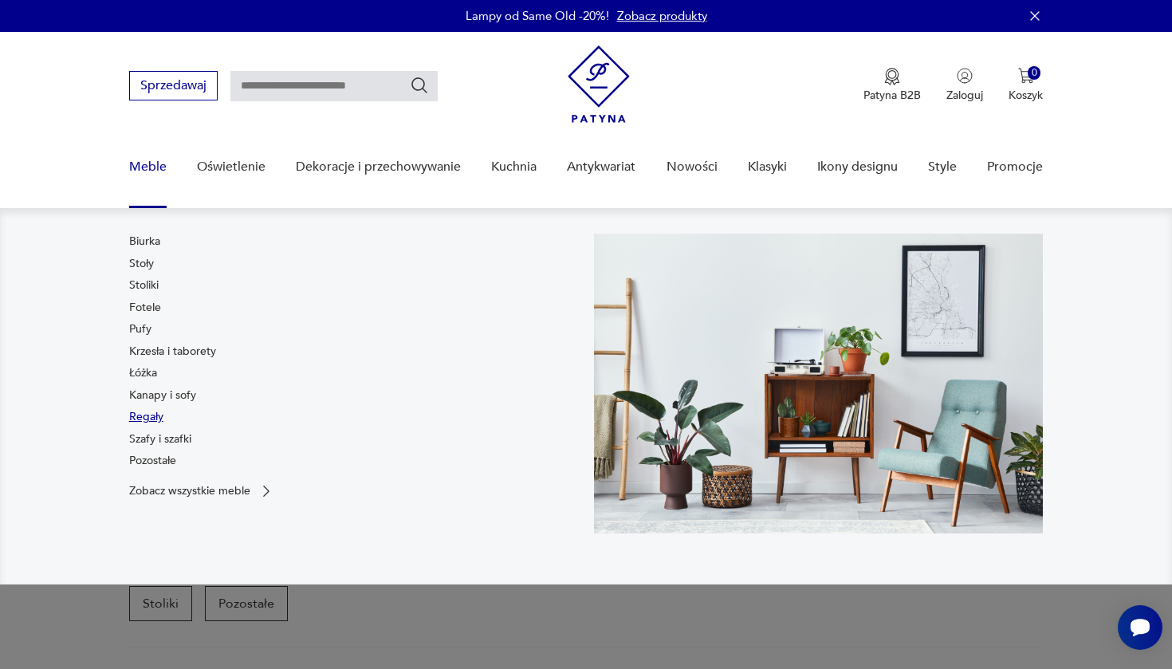
click at [145, 417] on link "Regały" at bounding box center [146, 417] width 34 height 16
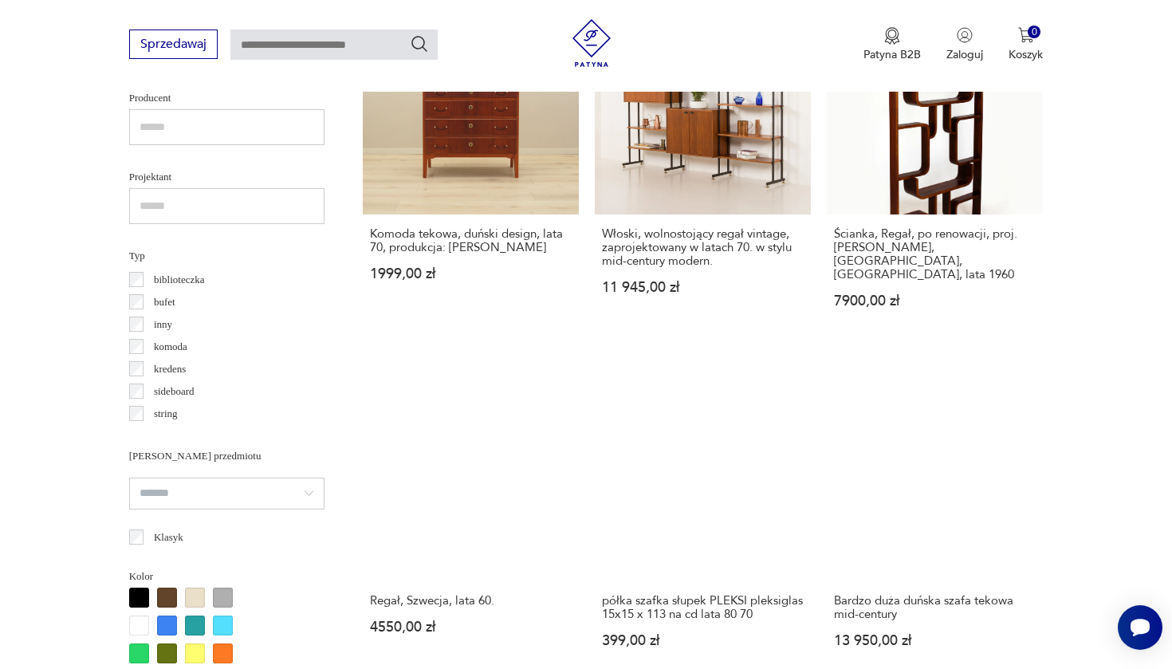
scroll to position [1076, 0]
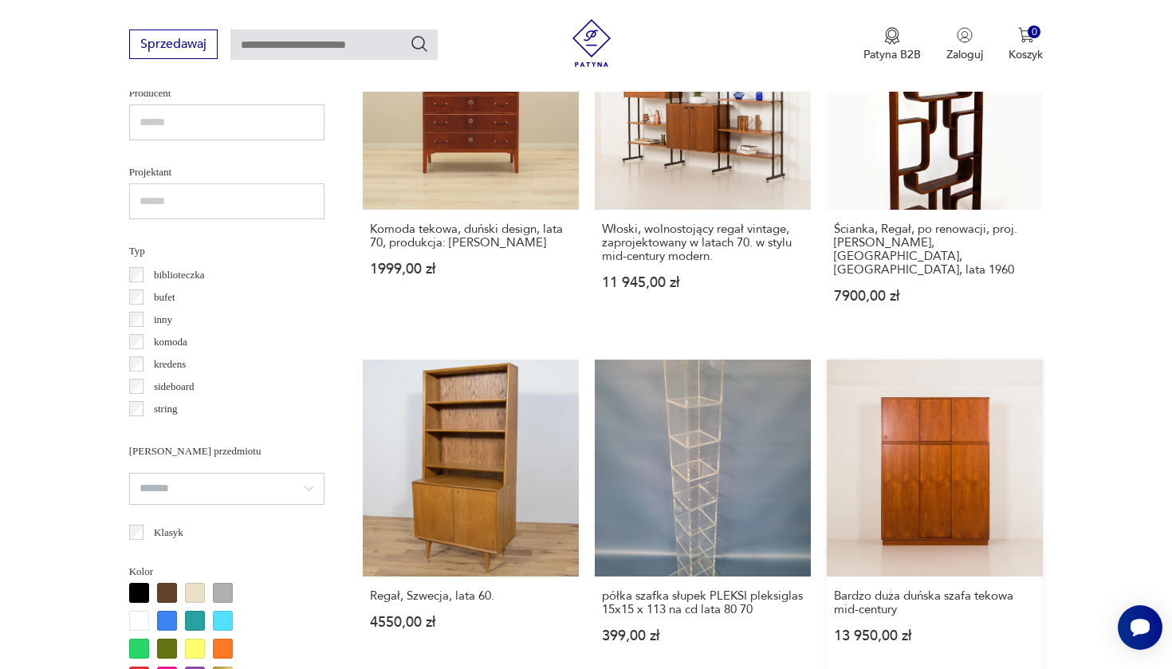
click at [827, 396] on link "Bardzo duża duńska szafa tekowa mid-century 13 950,00 zł" at bounding box center [935, 516] width 216 height 313
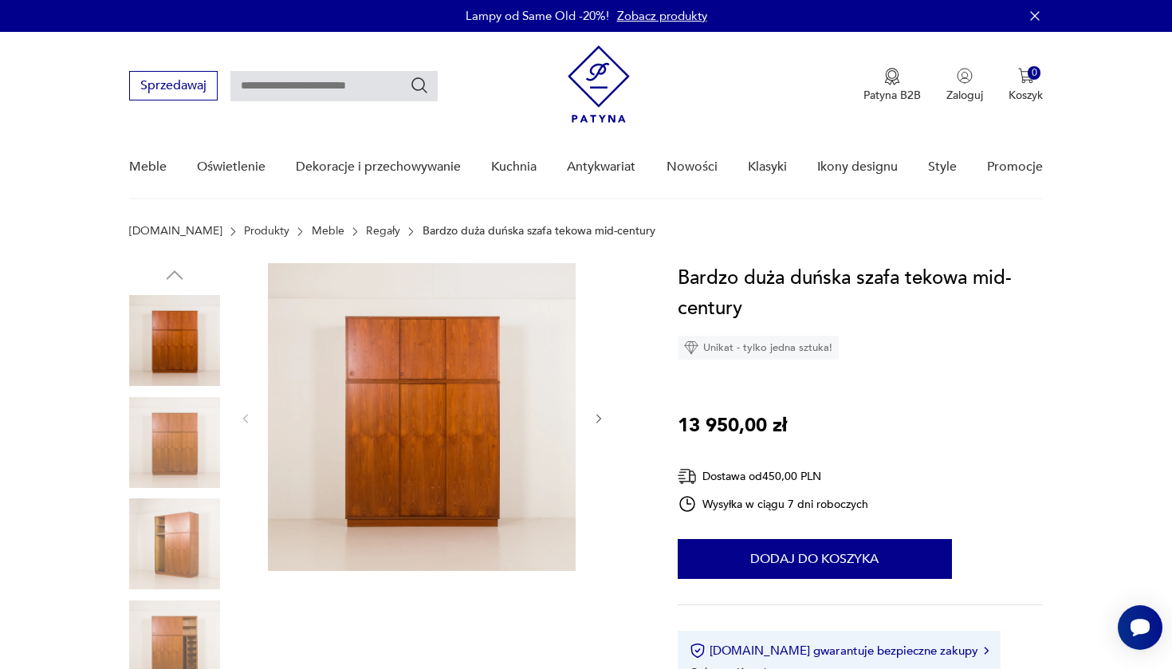
click at [594, 419] on icon "button" at bounding box center [599, 419] width 14 height 14
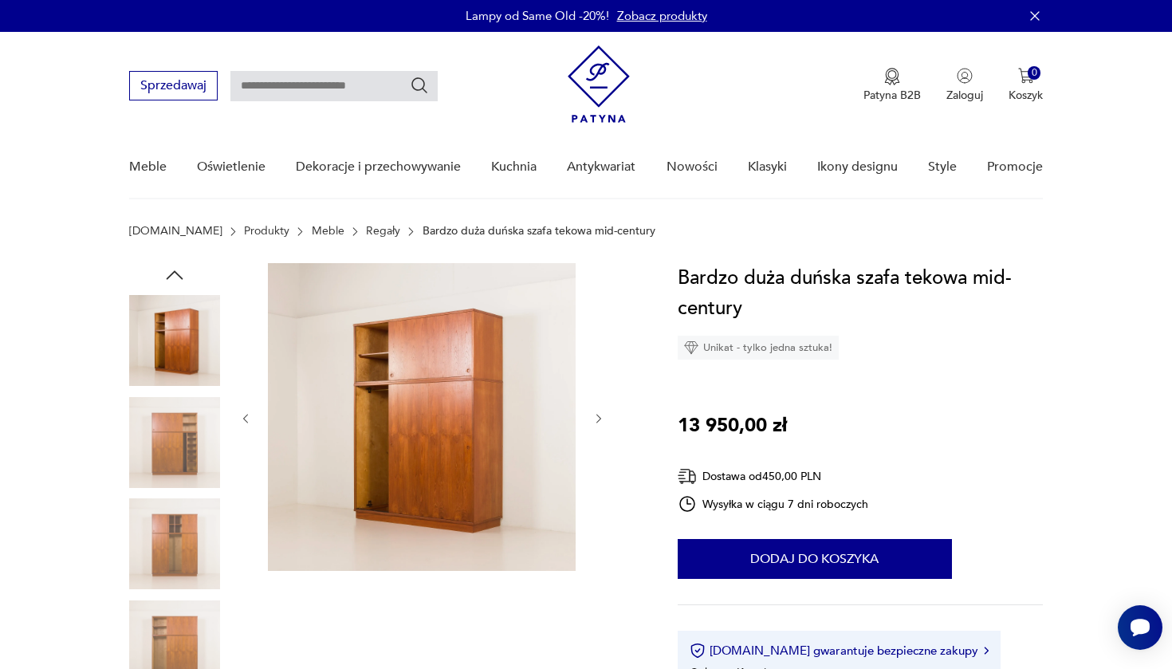
click at [594, 419] on icon "button" at bounding box center [599, 419] width 14 height 14
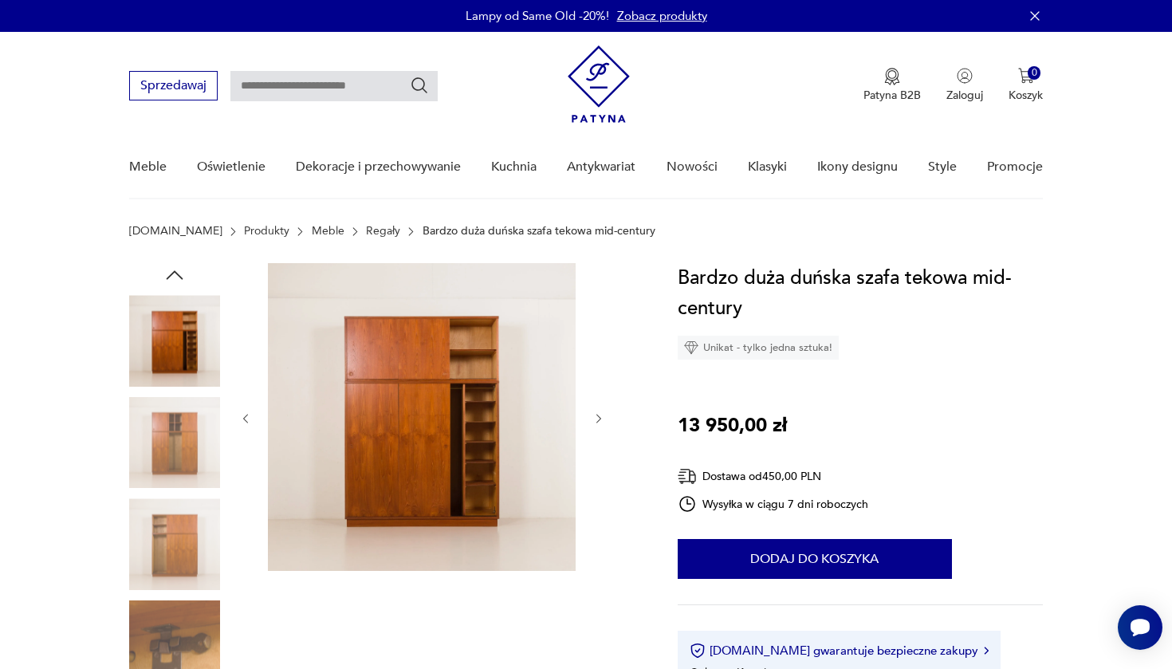
click at [594, 419] on icon "button" at bounding box center [599, 419] width 14 height 14
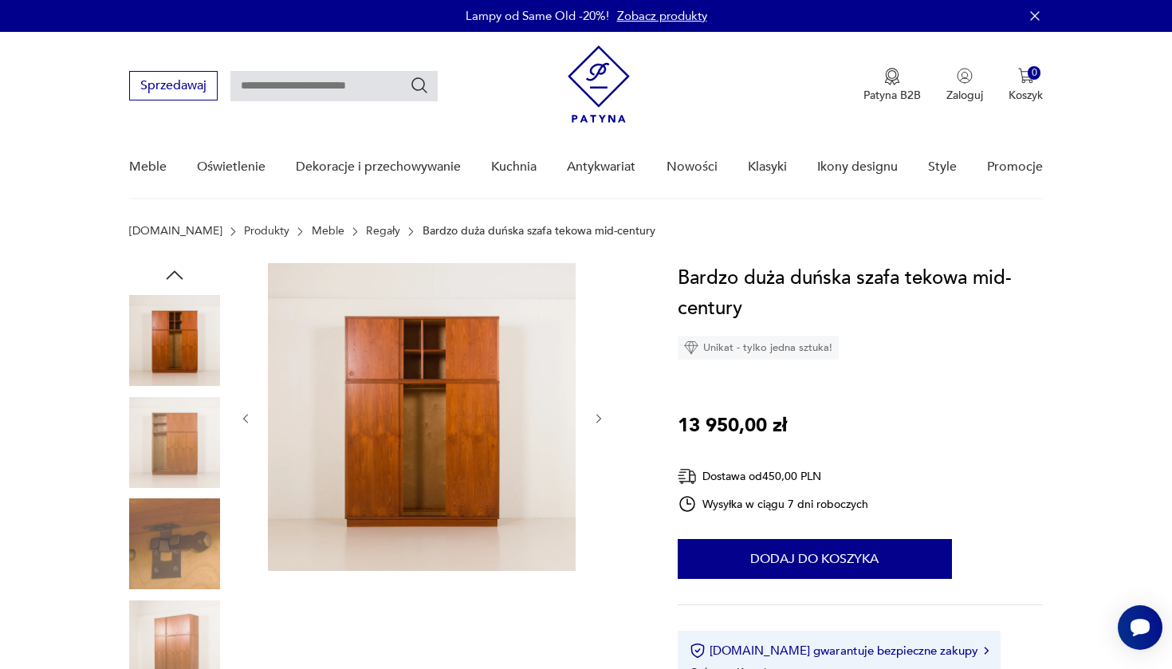
click at [594, 419] on icon "button" at bounding box center [599, 419] width 14 height 14
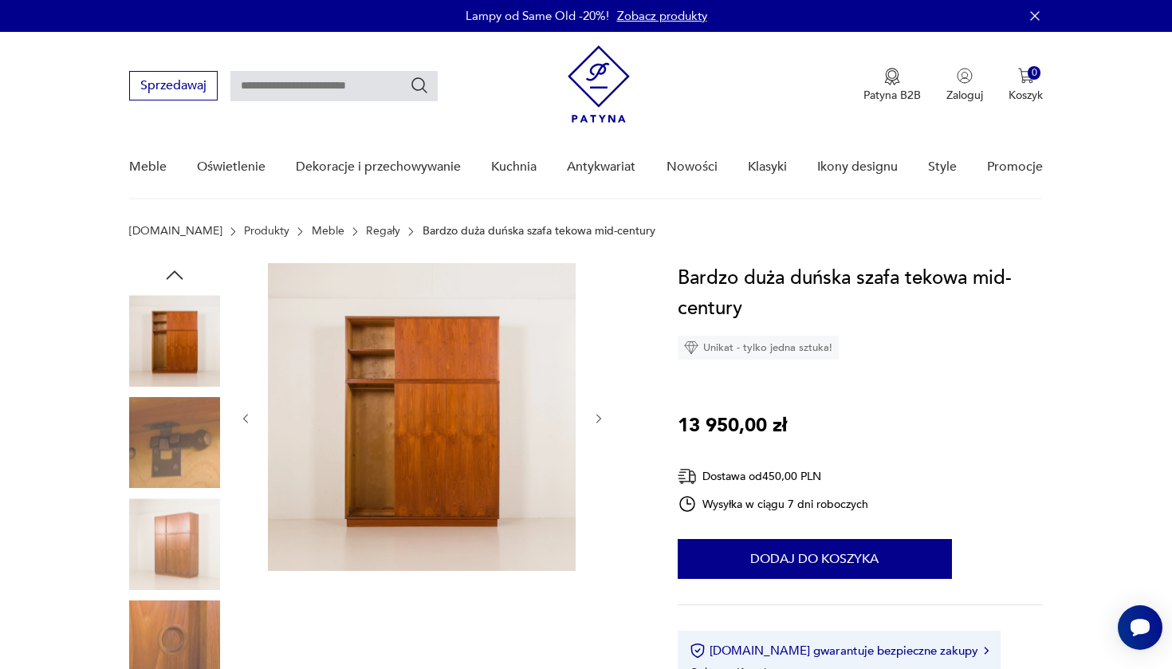
click at [594, 419] on icon "button" at bounding box center [599, 419] width 14 height 14
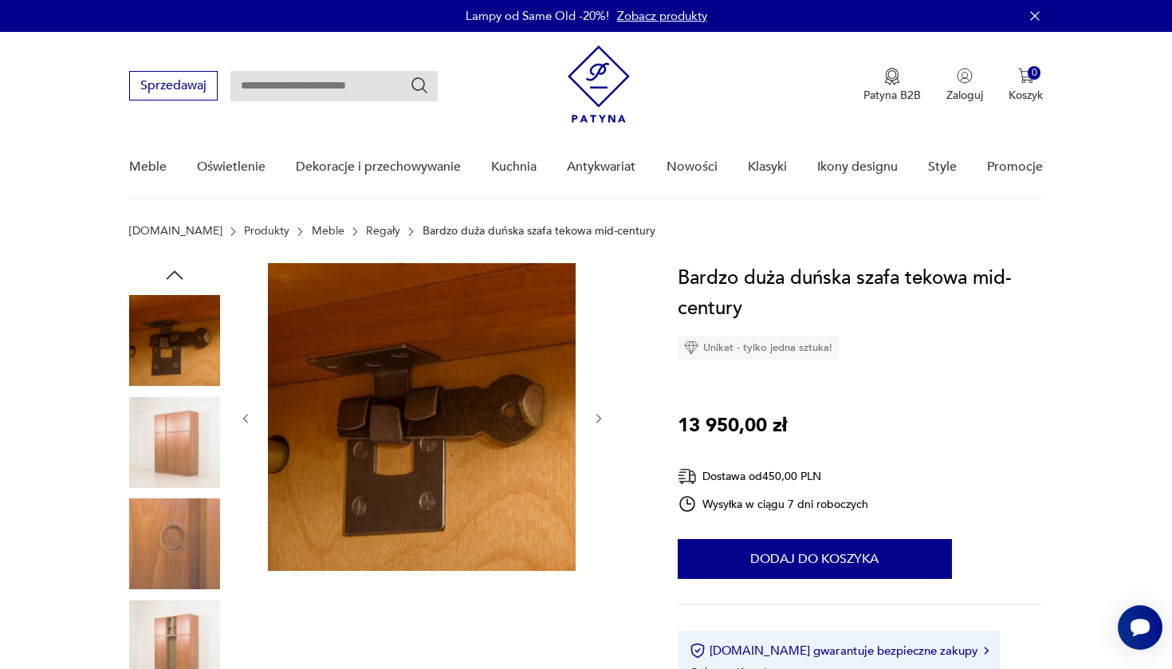
click at [594, 419] on icon "button" at bounding box center [599, 419] width 14 height 14
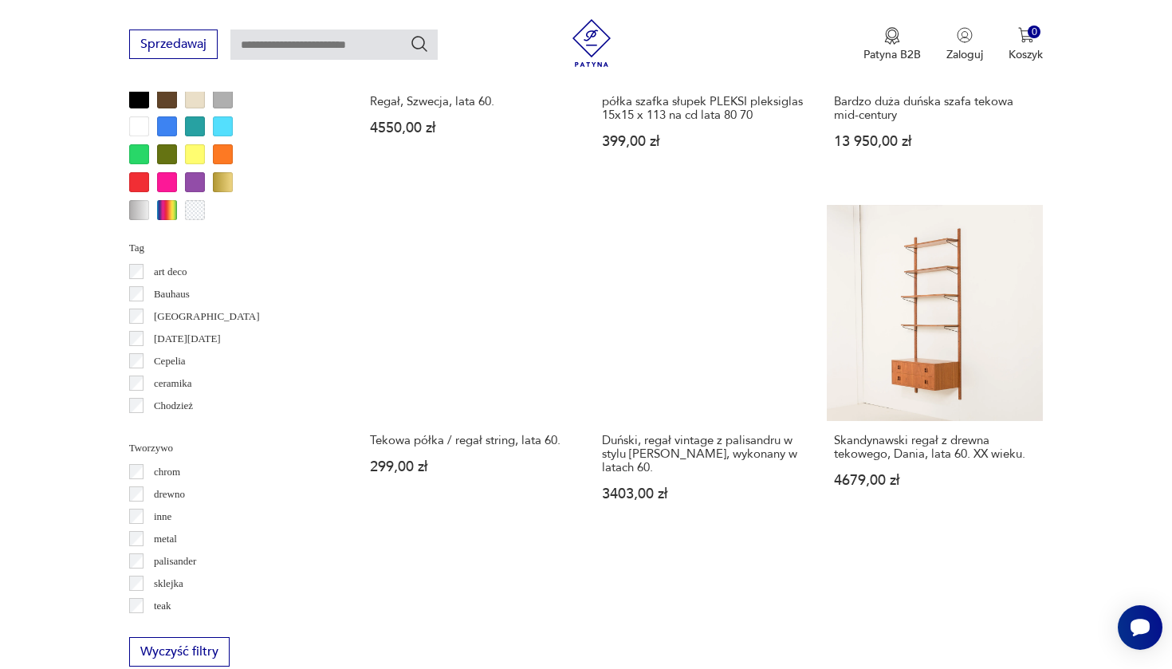
scroll to position [1576, 0]
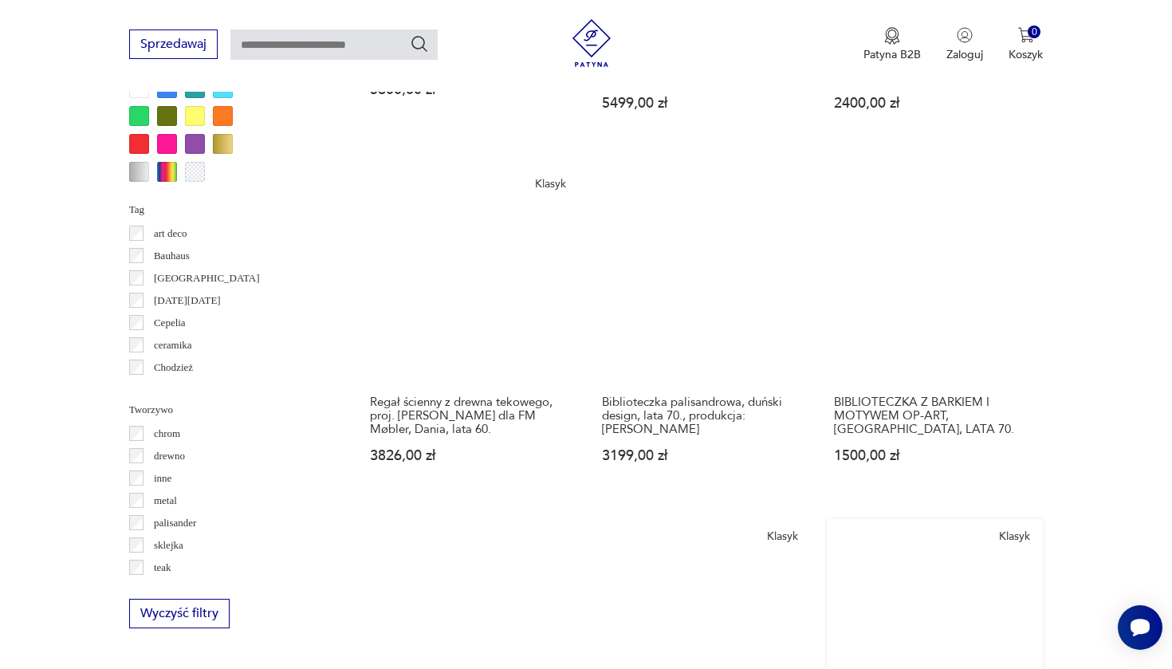
scroll to position [1638, 0]
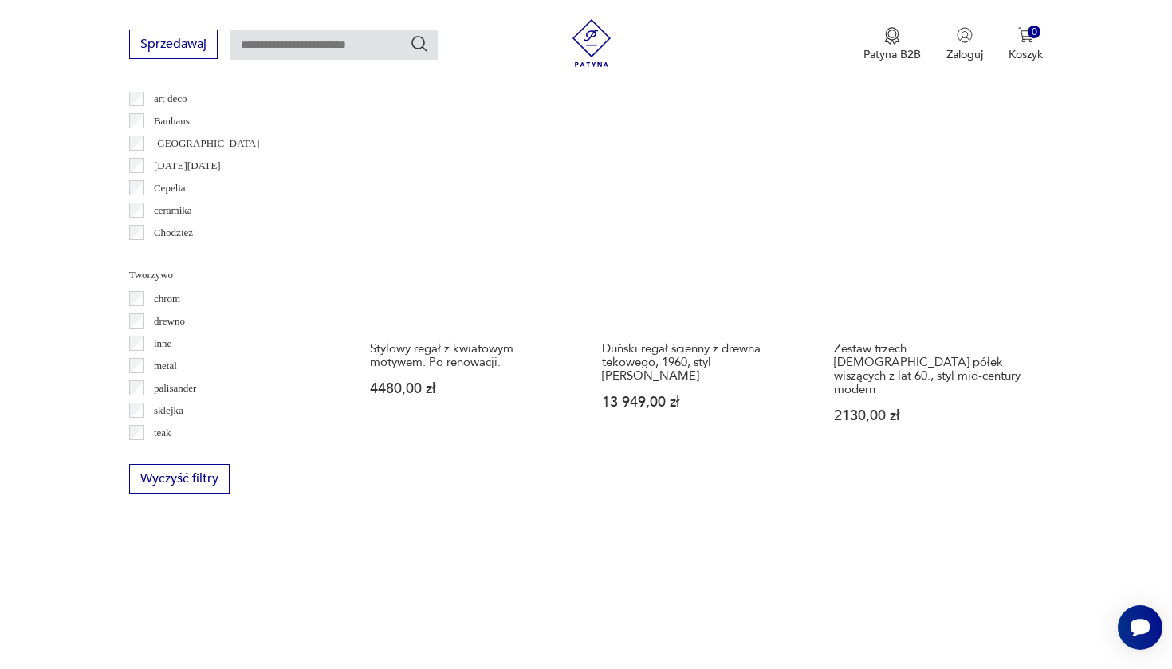
scroll to position [1745, 0]
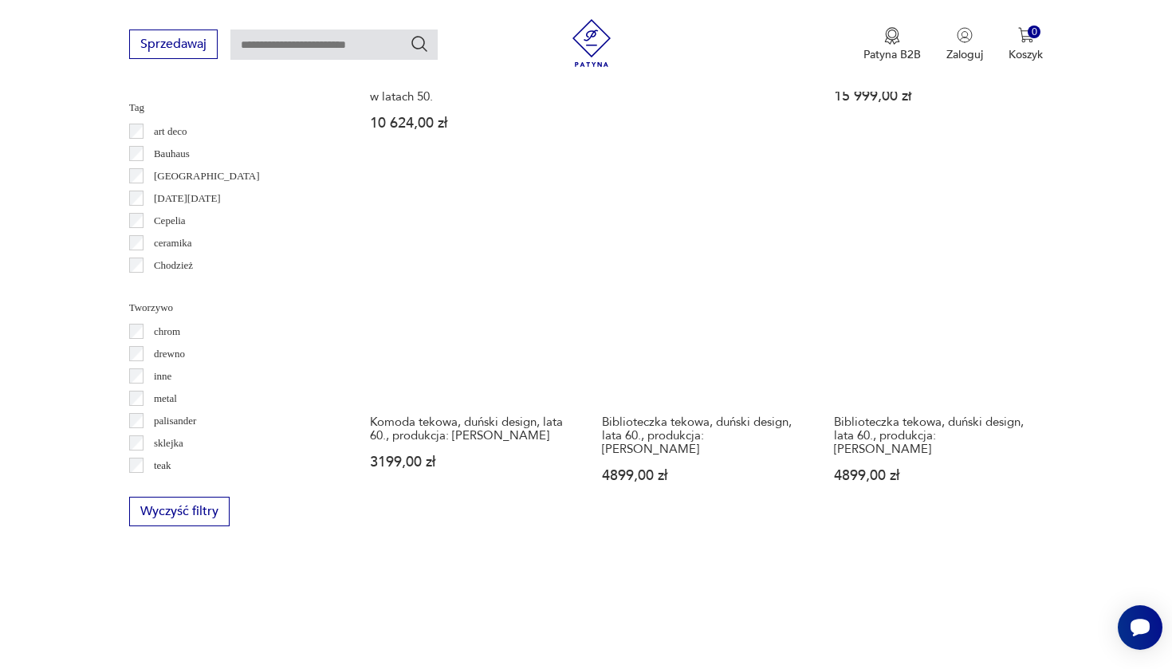
scroll to position [1742, 0]
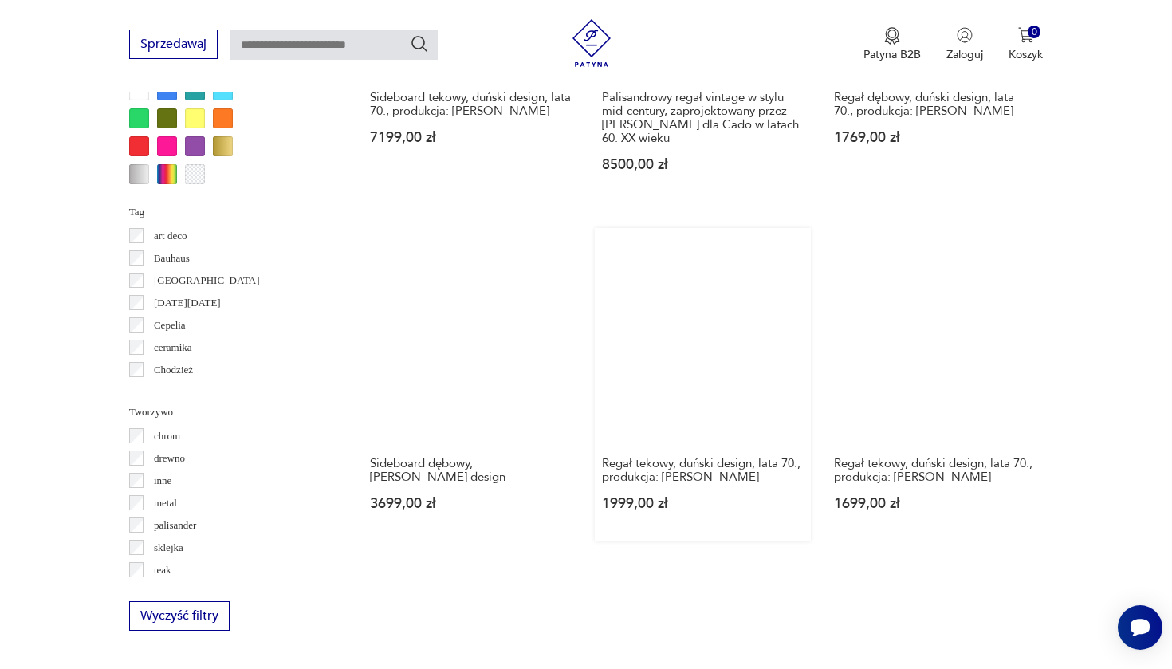
scroll to position [1660, 0]
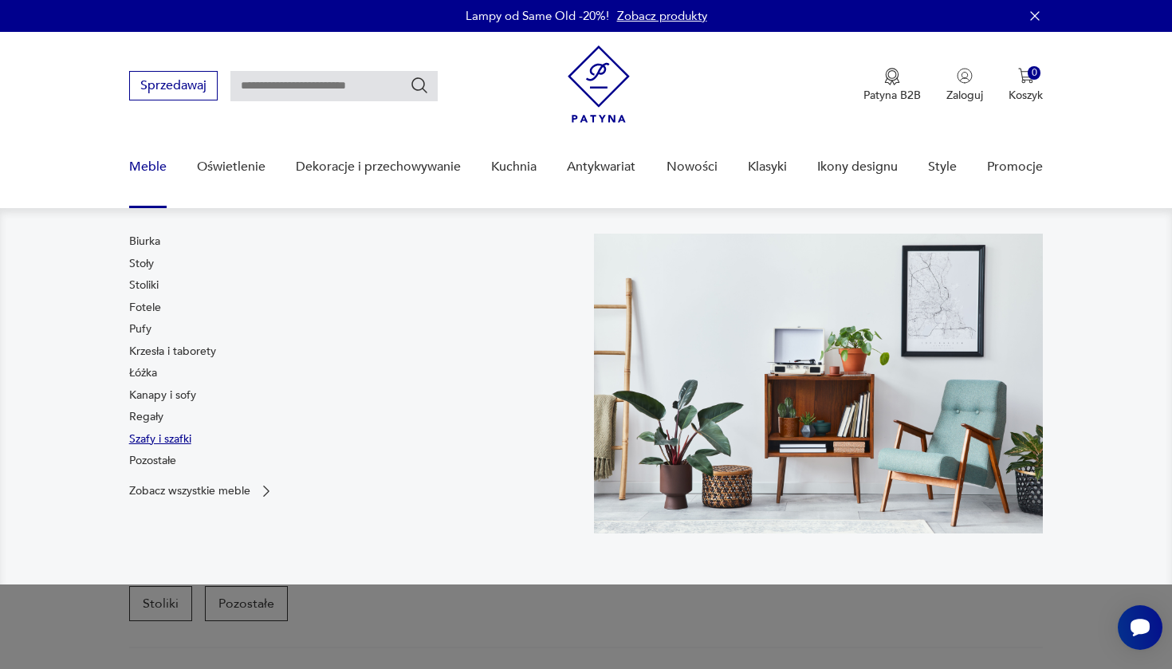
click at [149, 434] on link "Szafy i szafki" at bounding box center [160, 439] width 62 height 16
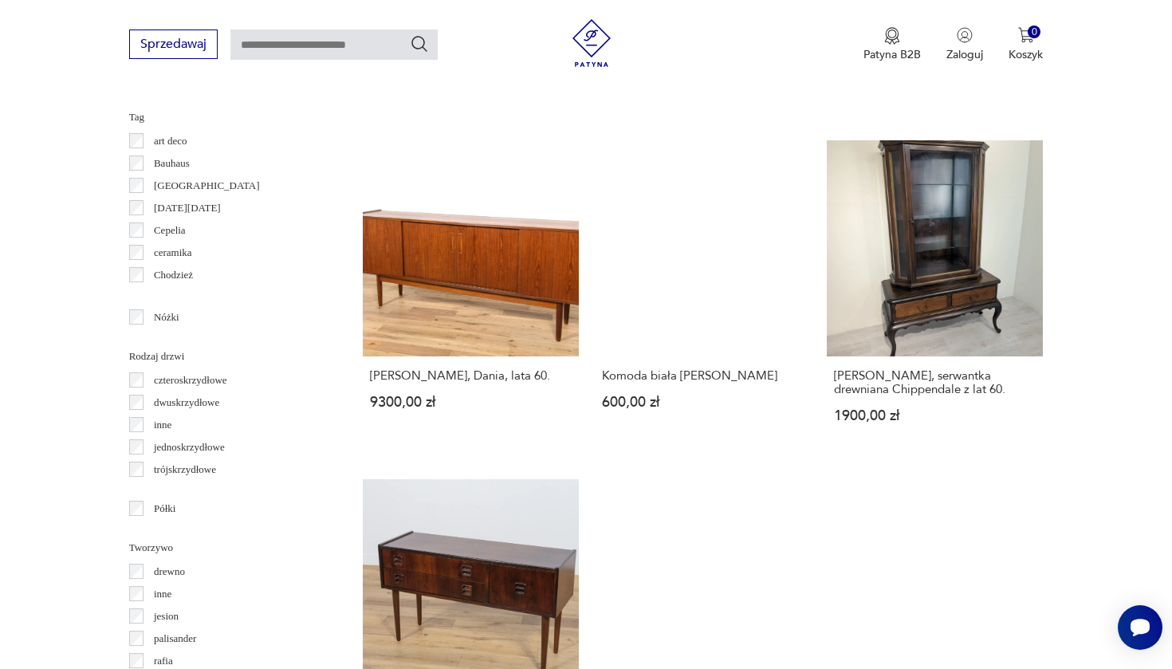
scroll to position [1688, 0]
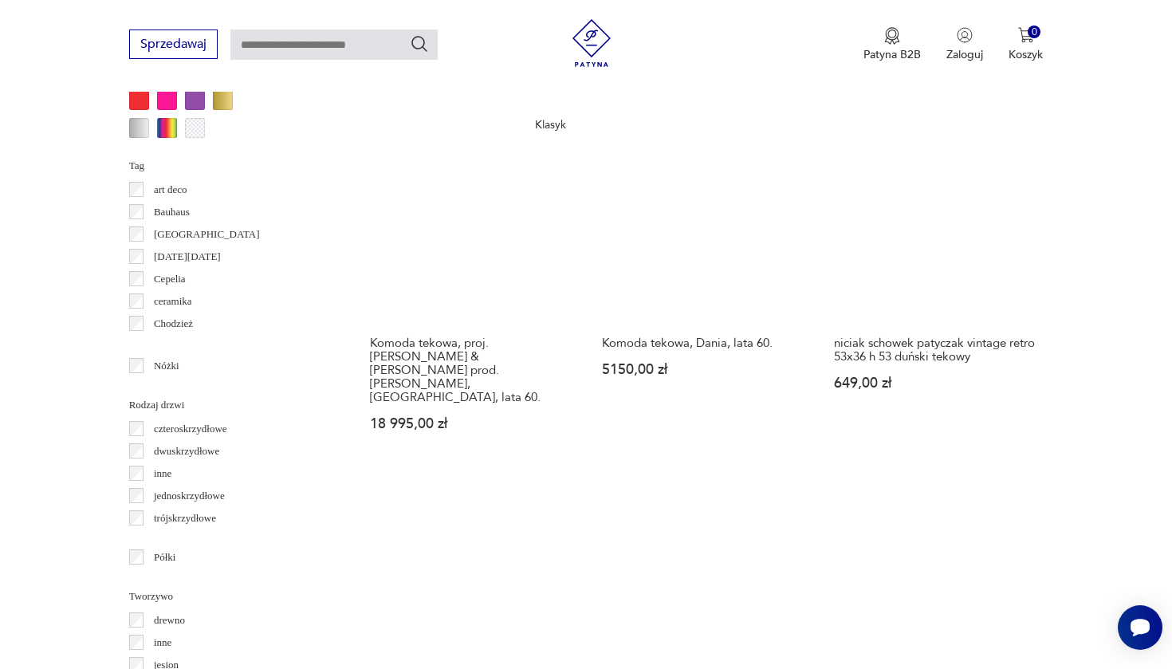
scroll to position [1642, 0]
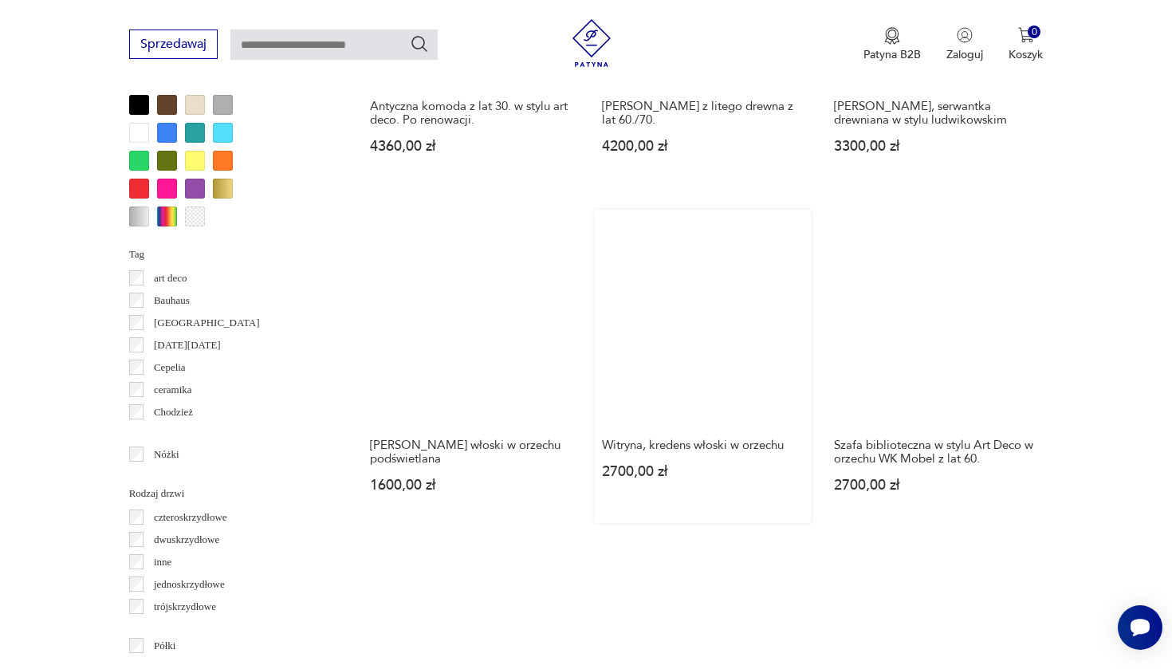
scroll to position [1541, 0]
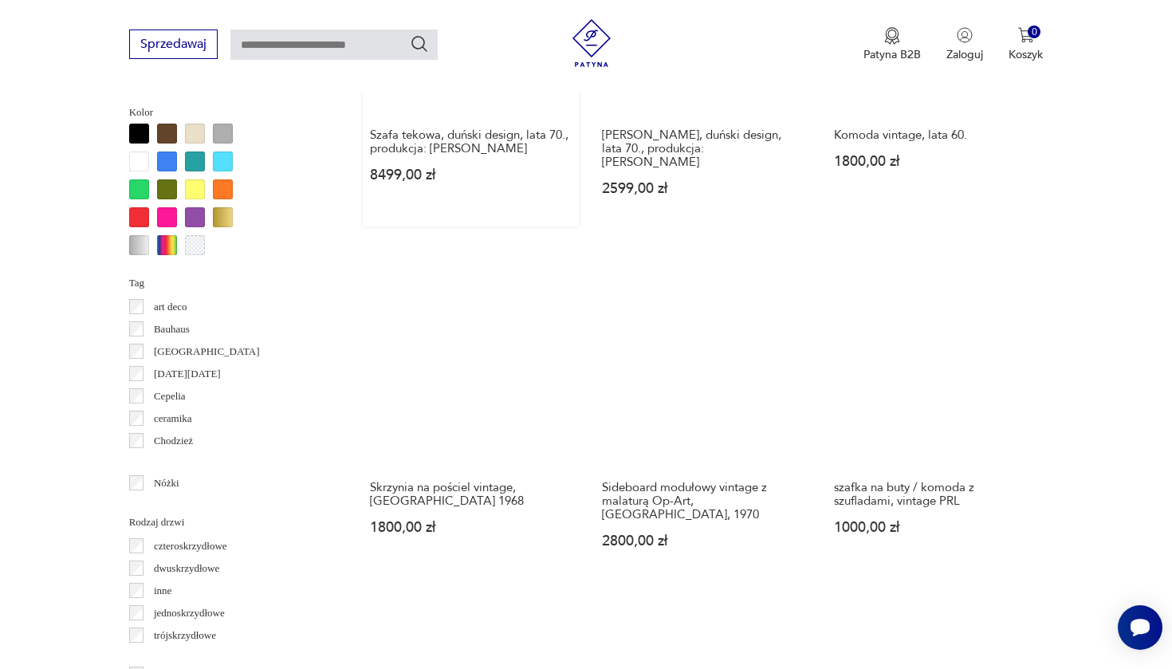
scroll to position [1523, 0]
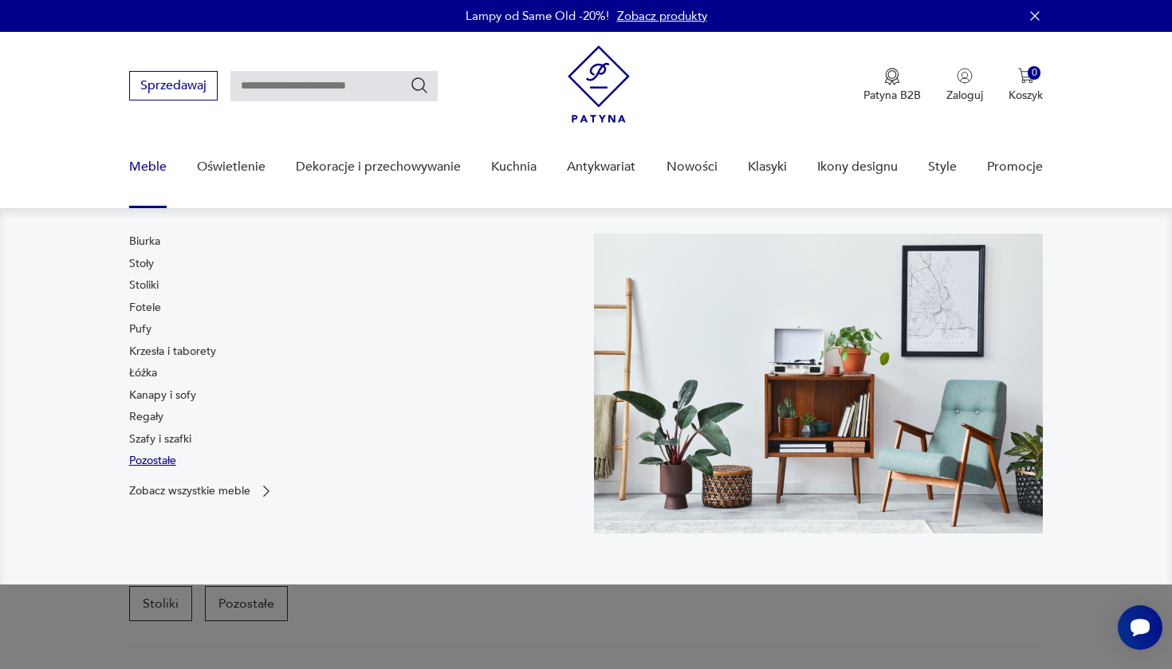
click at [151, 462] on link "Pozostałe" at bounding box center [152, 461] width 47 height 16
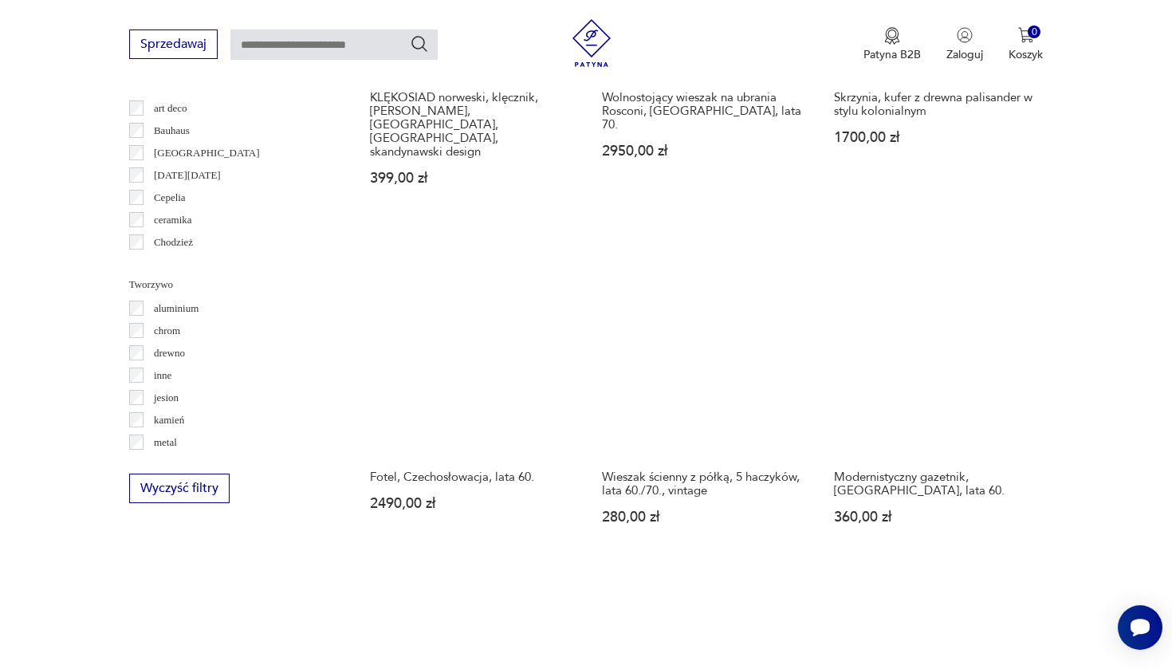
scroll to position [1548, 0]
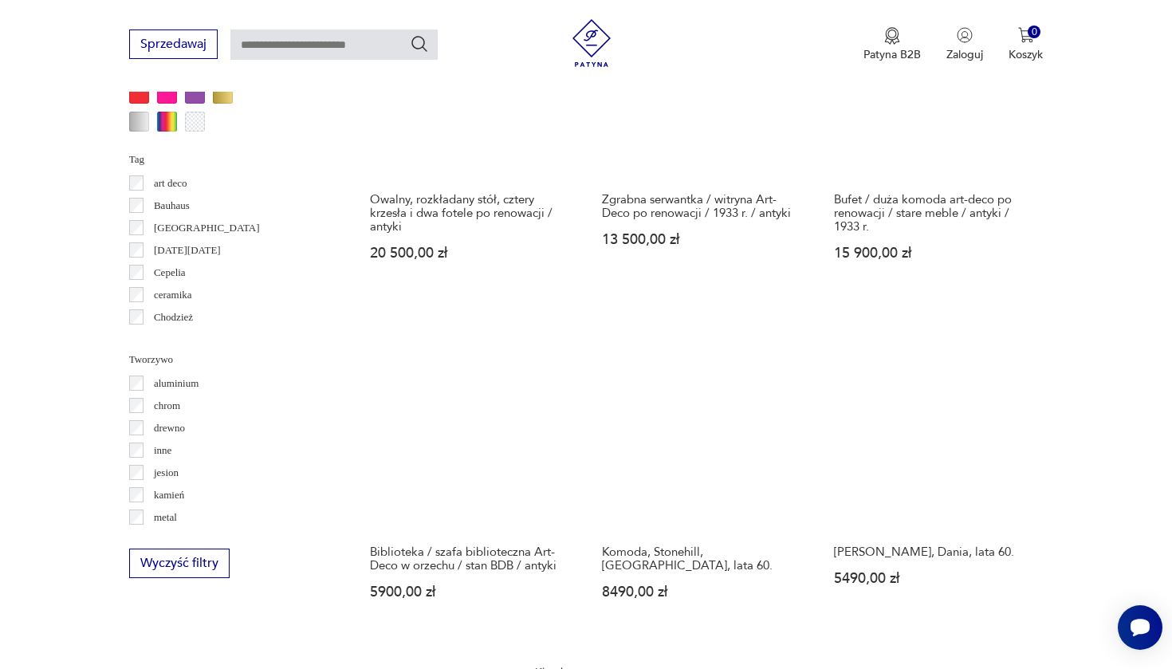
scroll to position [1510, 0]
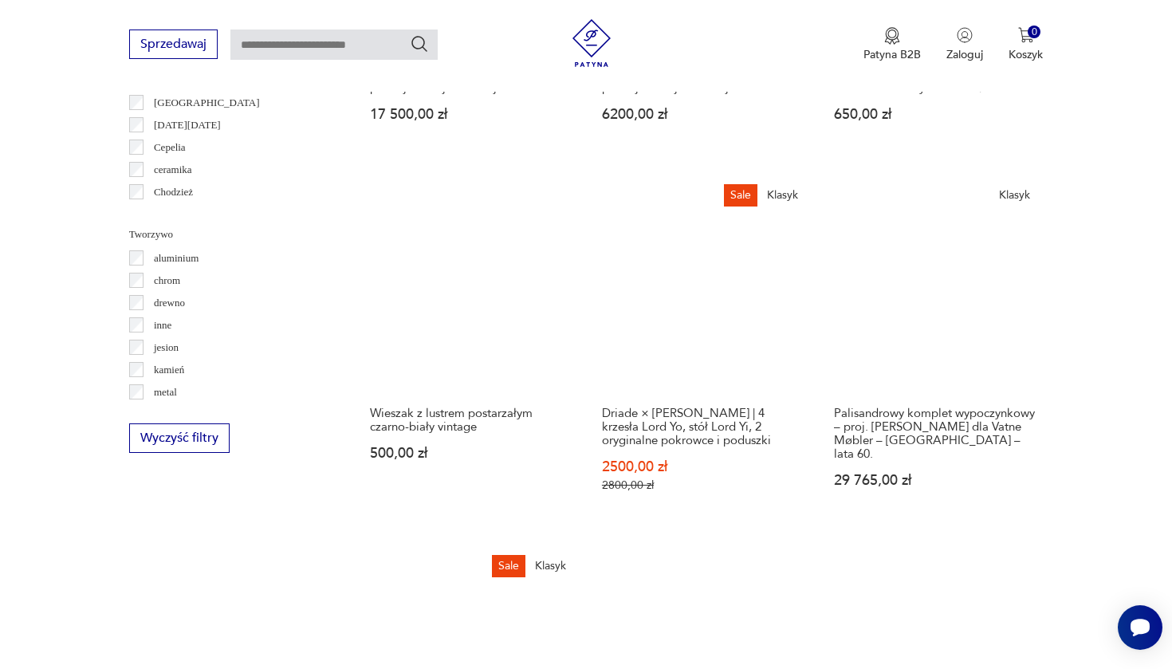
scroll to position [1591, 0]
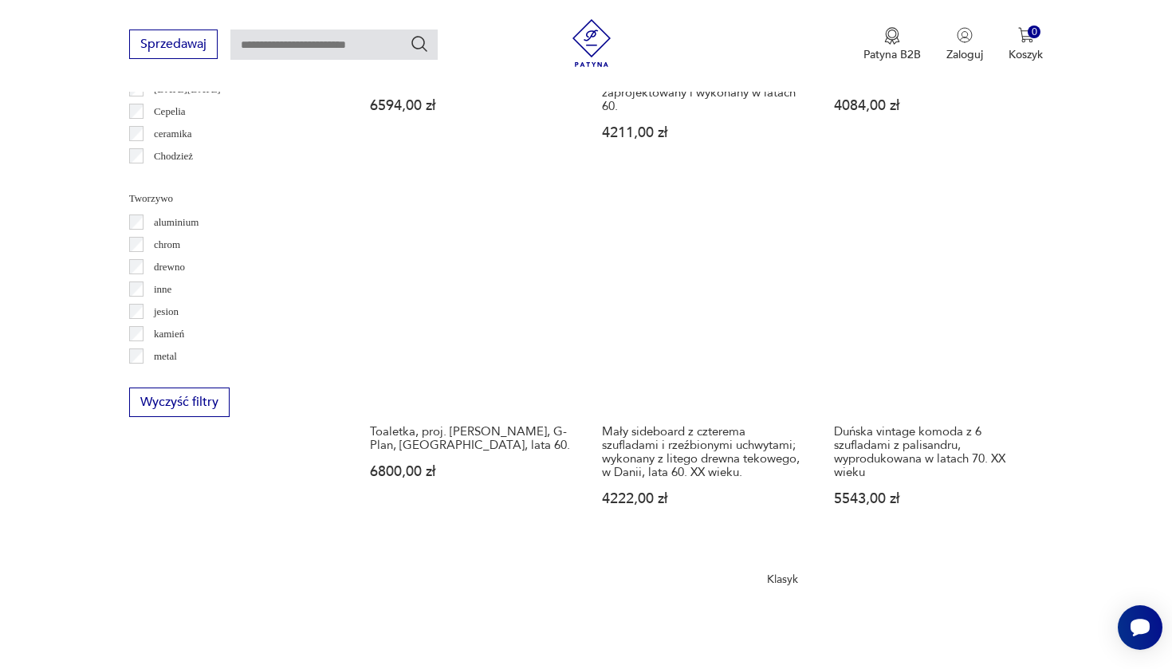
scroll to position [1626, 0]
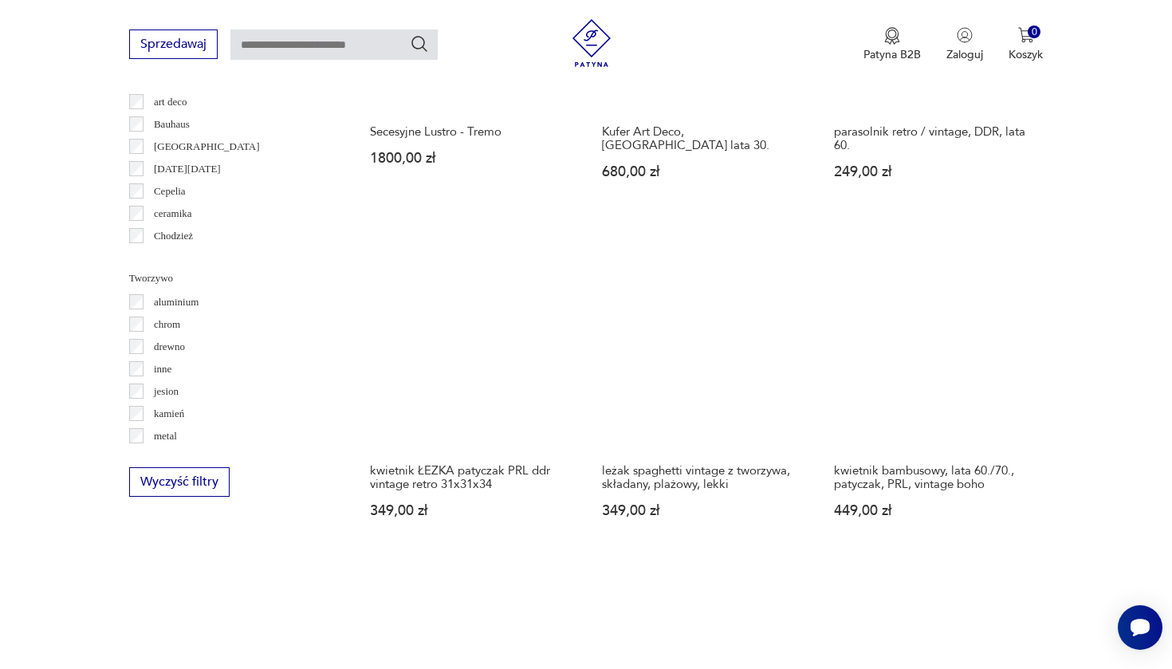
scroll to position [1560, 0]
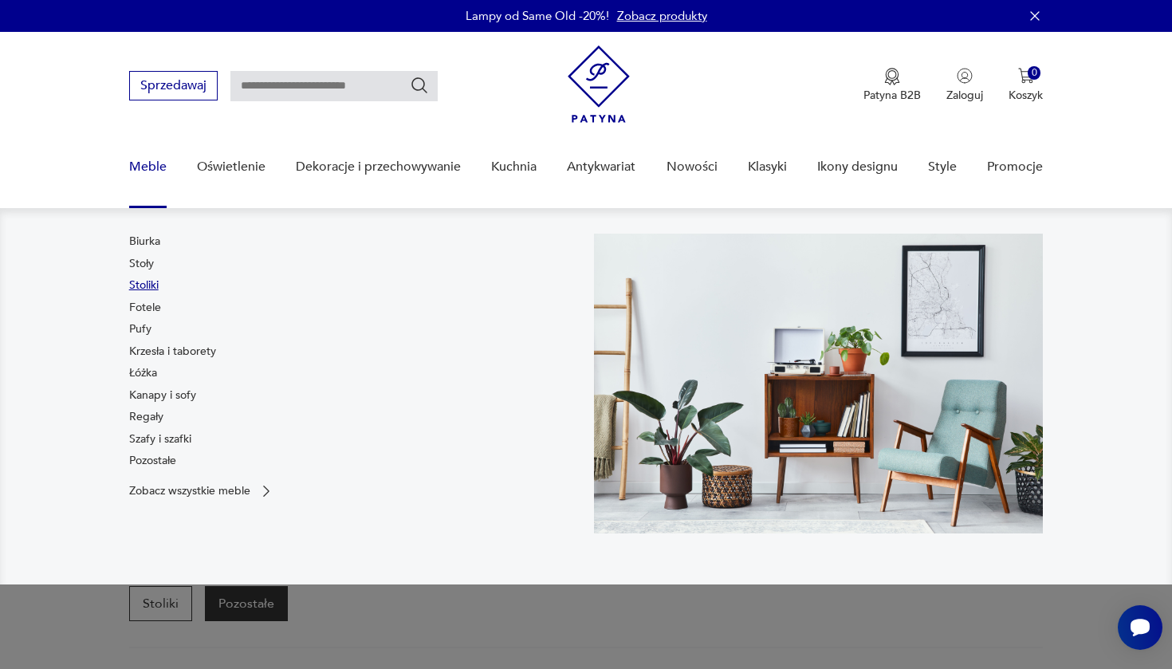
click at [147, 284] on link "Stoliki" at bounding box center [144, 285] width 30 height 16
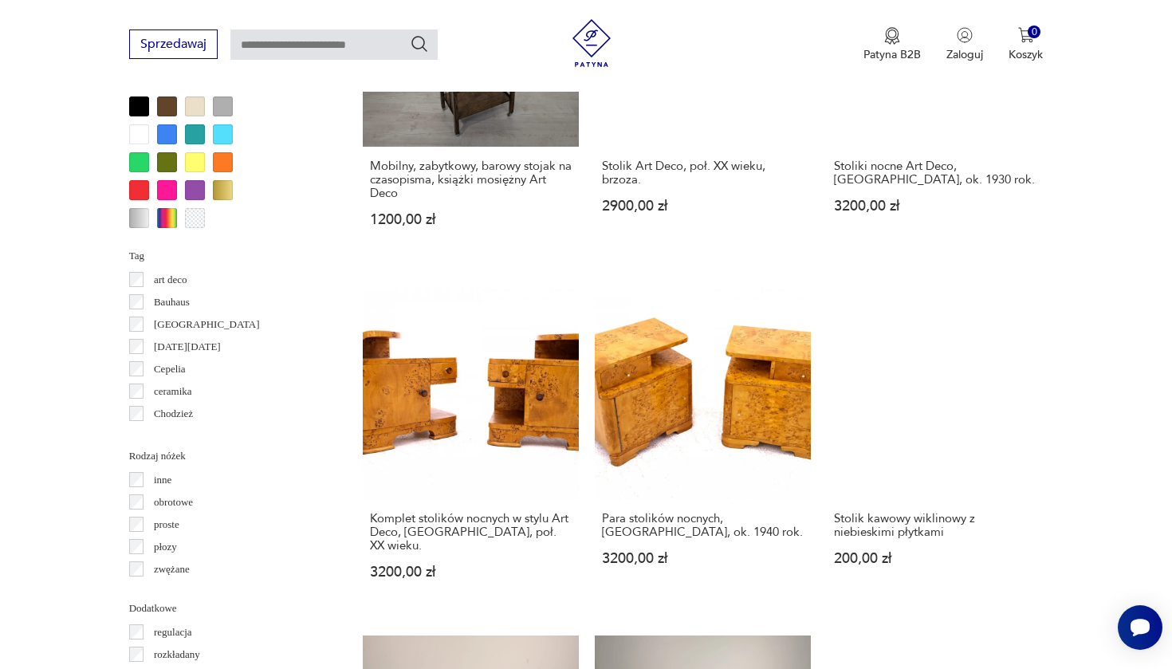
scroll to position [1530, 0]
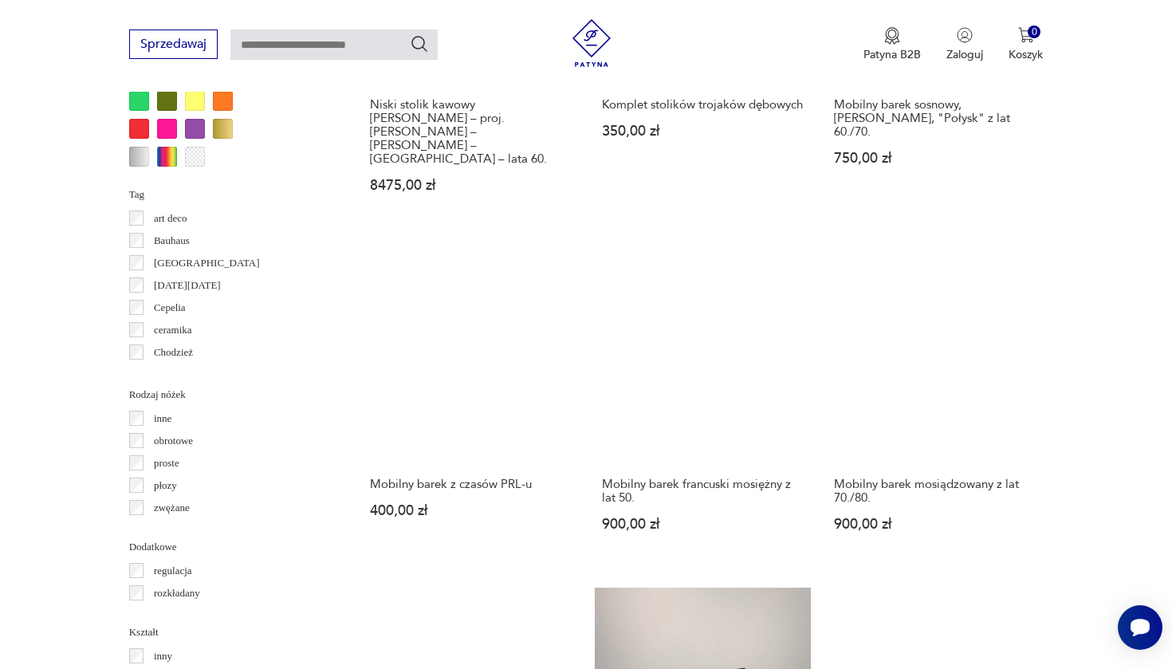
scroll to position [1592, 0]
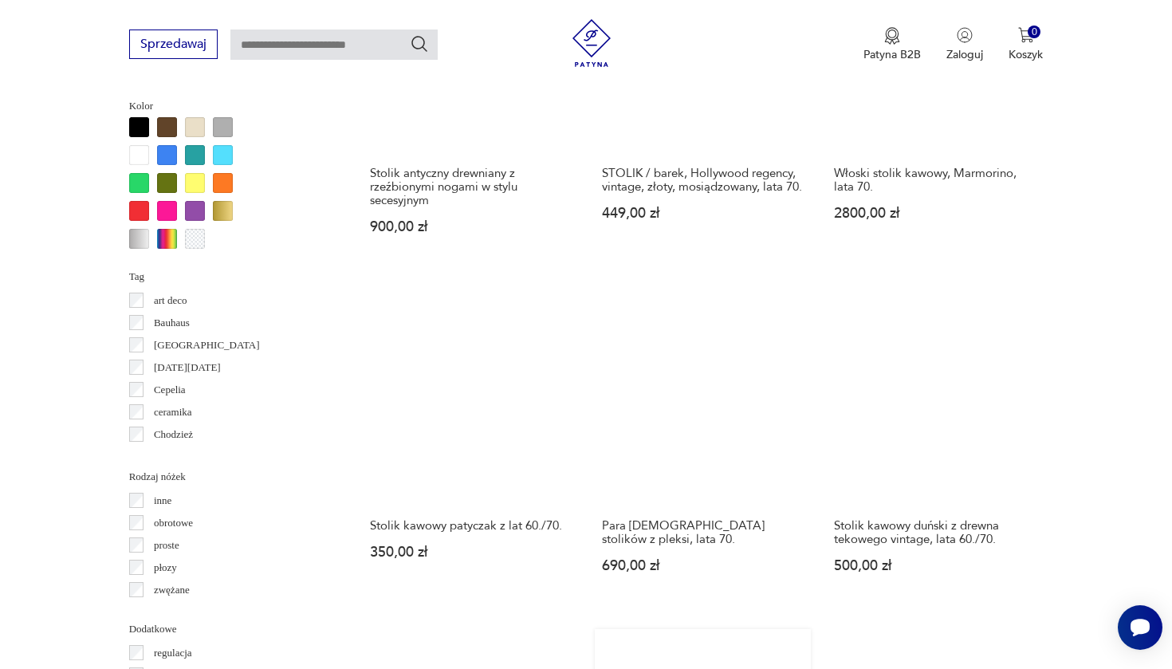
scroll to position [1485, 0]
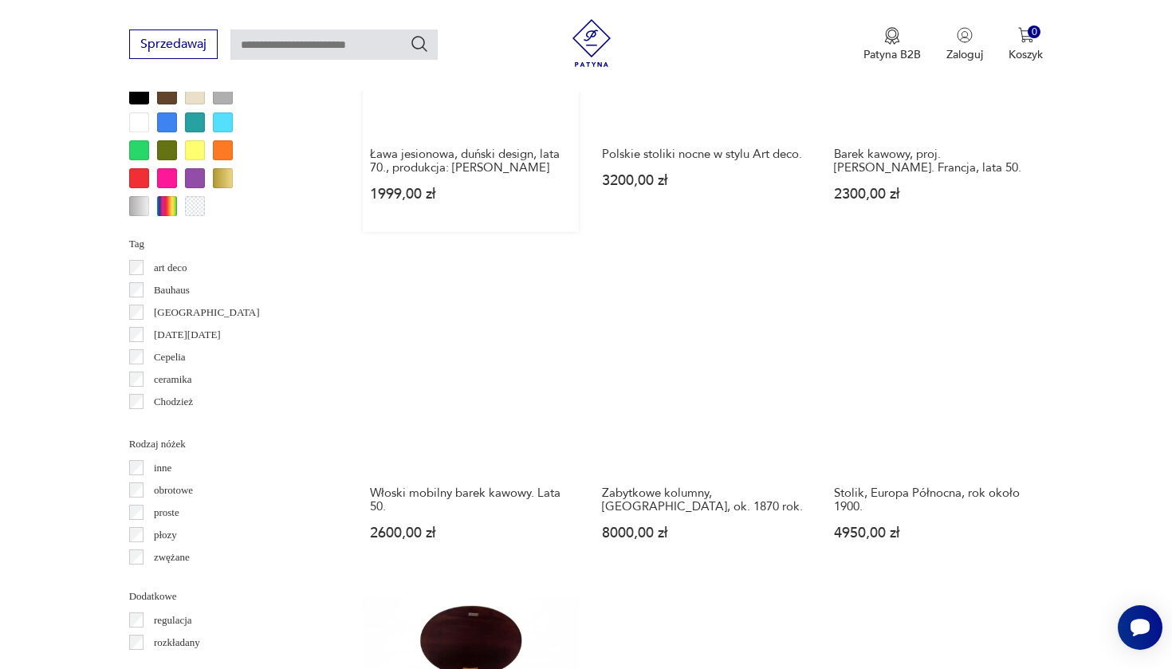
scroll to position [1518, 0]
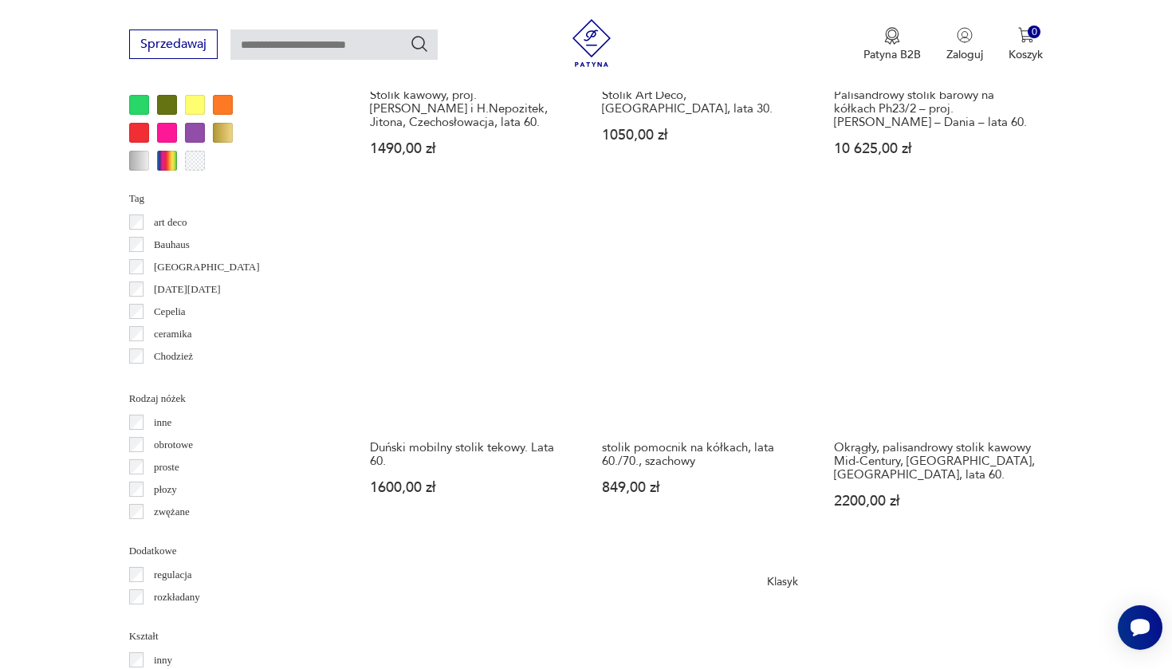
scroll to position [1567, 0]
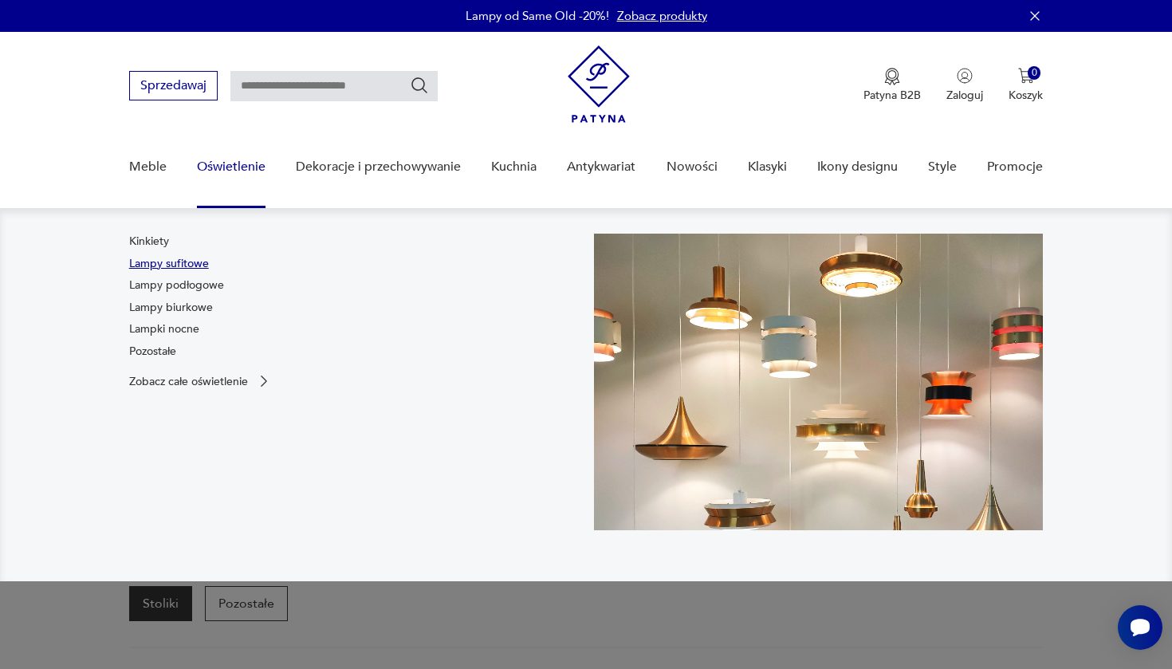
click at [180, 262] on link "Lampy sufitowe" at bounding box center [169, 264] width 80 height 16
click at [201, 285] on link "Lampy podłogowe" at bounding box center [176, 285] width 95 height 16
click at [196, 302] on link "Lampy biurkowe" at bounding box center [171, 308] width 84 height 16
click at [186, 326] on link "Lampki nocne" at bounding box center [164, 329] width 70 height 16
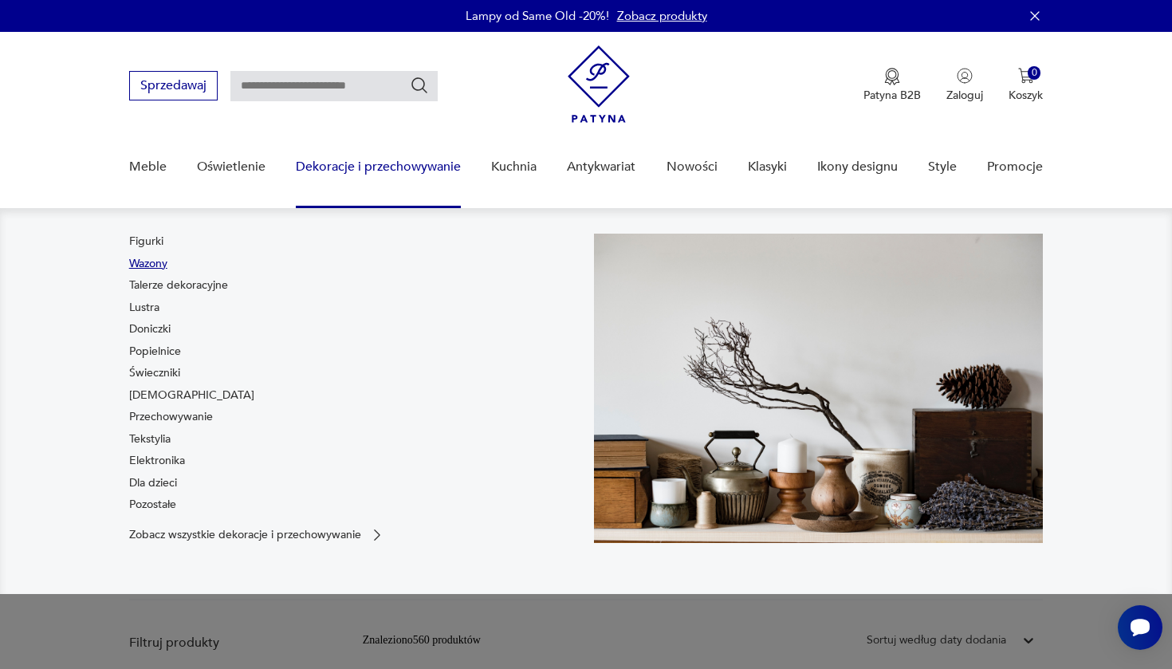
click at [155, 261] on link "Wazony" at bounding box center [148, 264] width 38 height 16
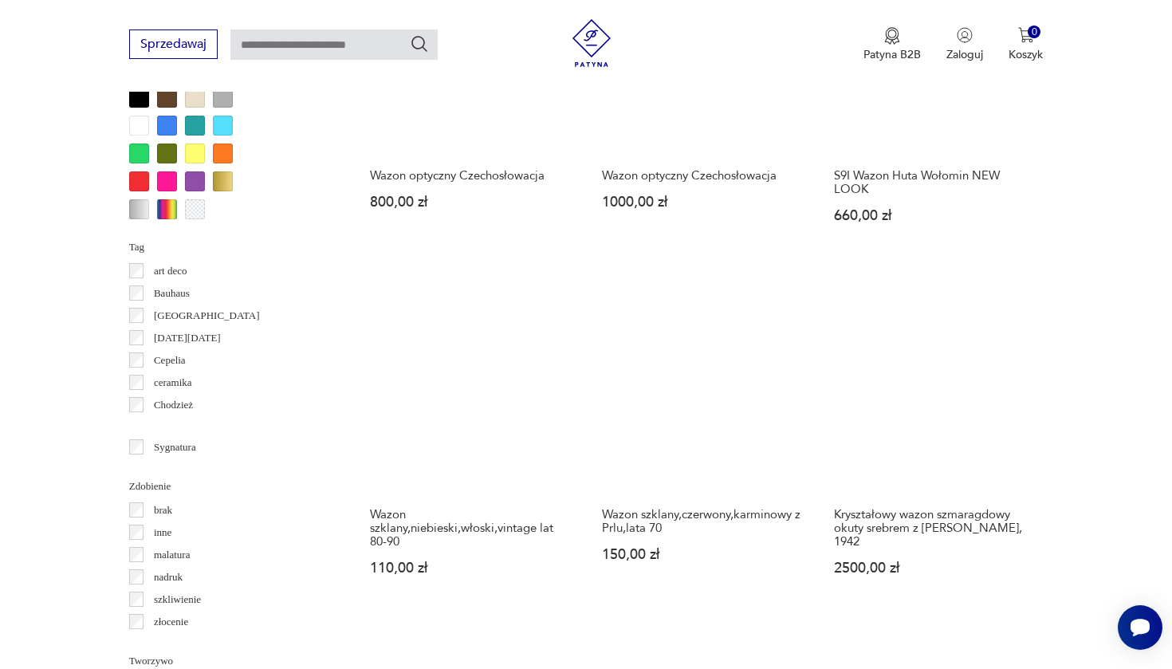
scroll to position [1511, 0]
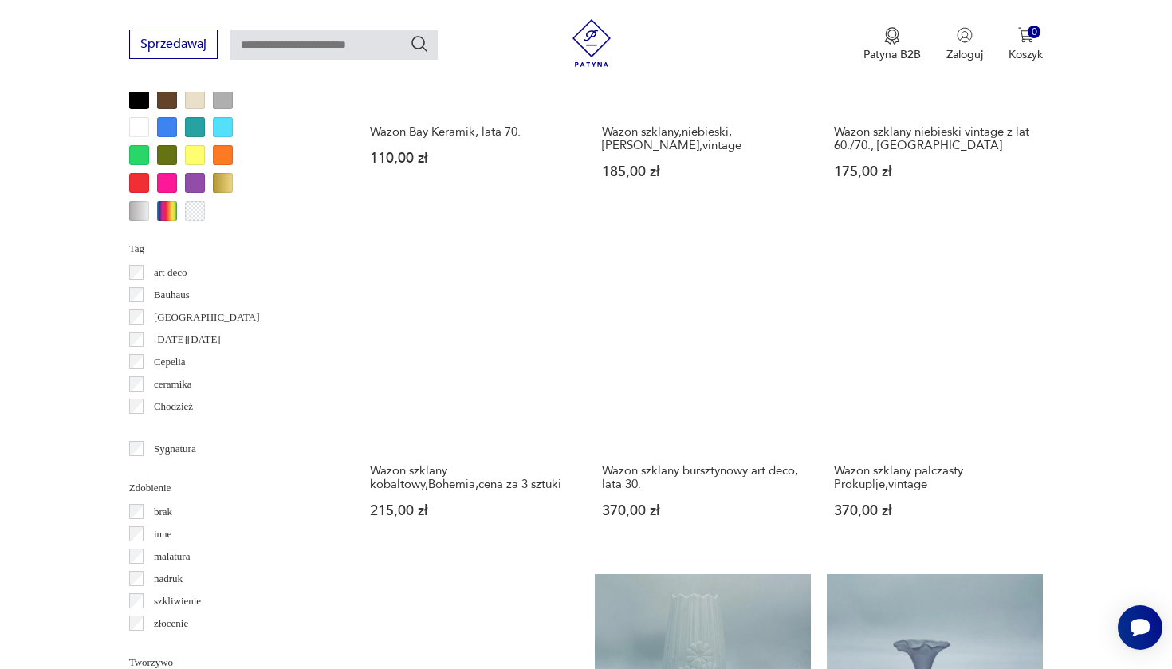
scroll to position [1502, 0]
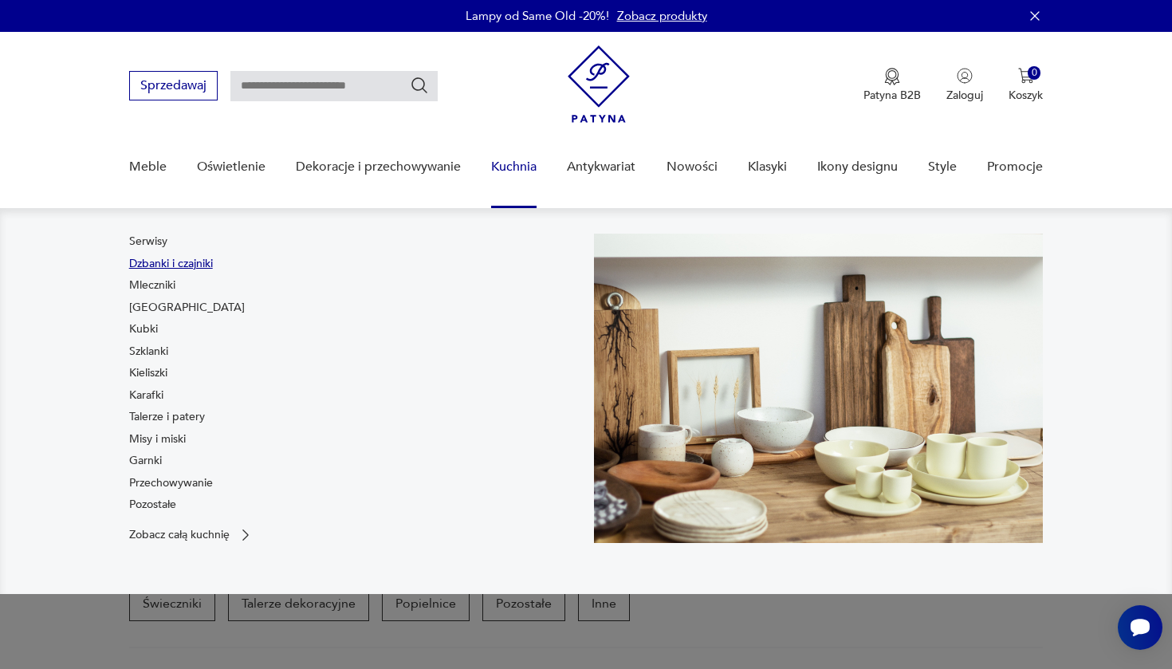
click at [197, 262] on link "Dzbanki i czajniki" at bounding box center [171, 264] width 84 height 16
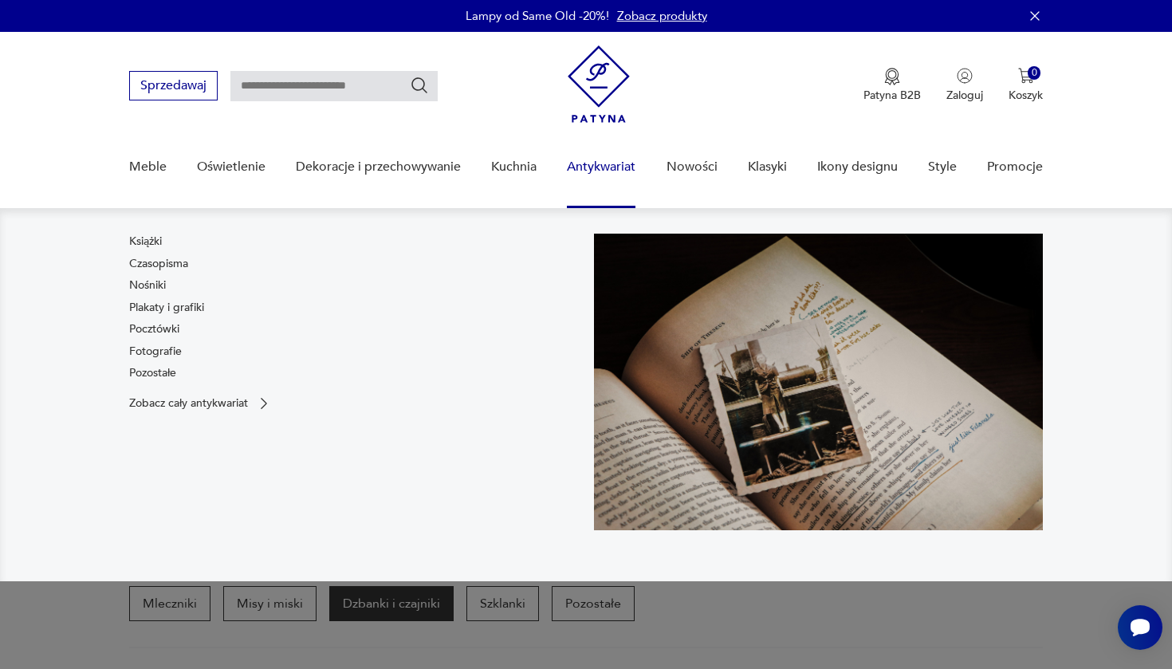
click at [596, 167] on link "Antykwariat" at bounding box center [601, 166] width 69 height 61
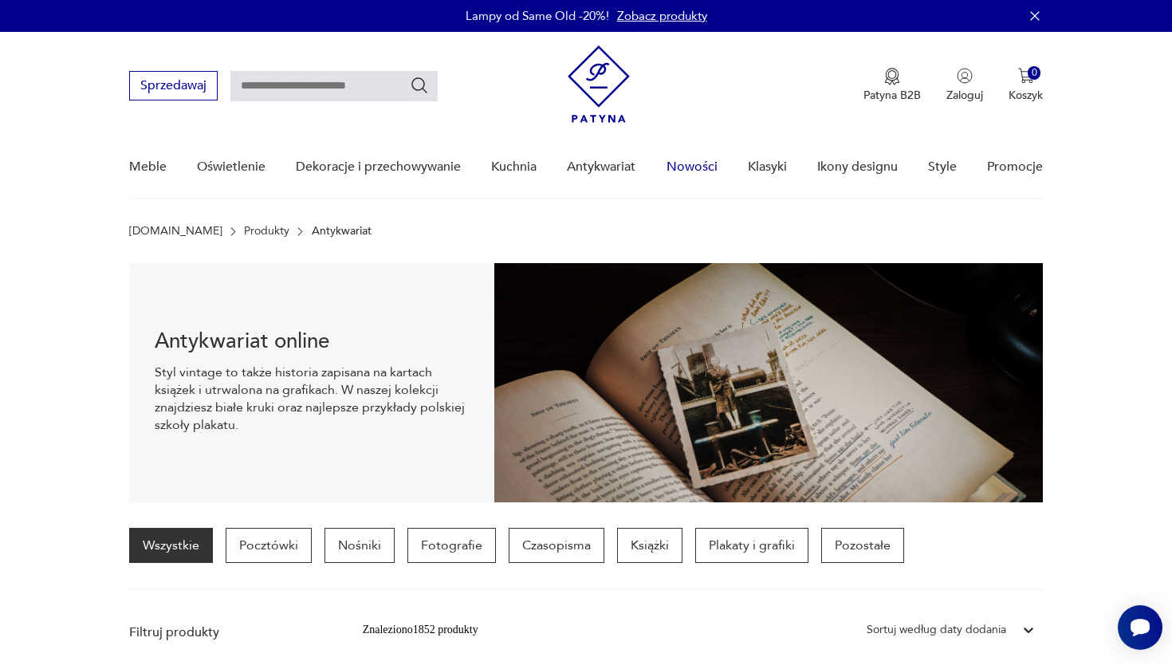
click at [698, 163] on link "Nowości" at bounding box center [692, 166] width 51 height 61
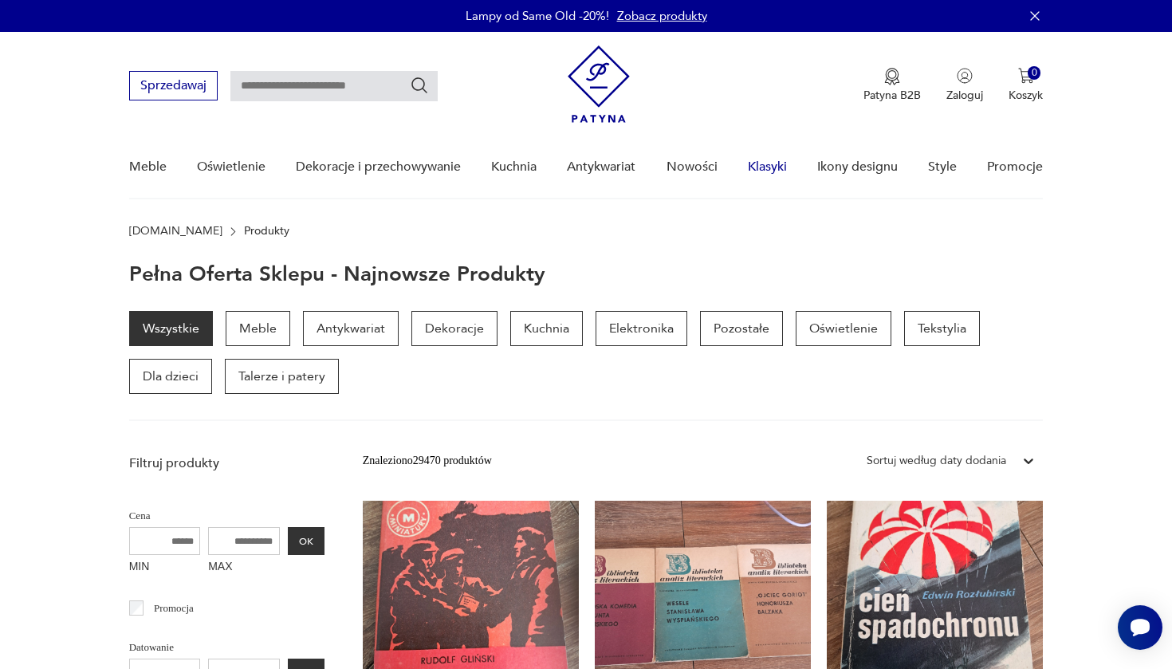
click at [772, 166] on link "Klasyki" at bounding box center [767, 166] width 39 height 61
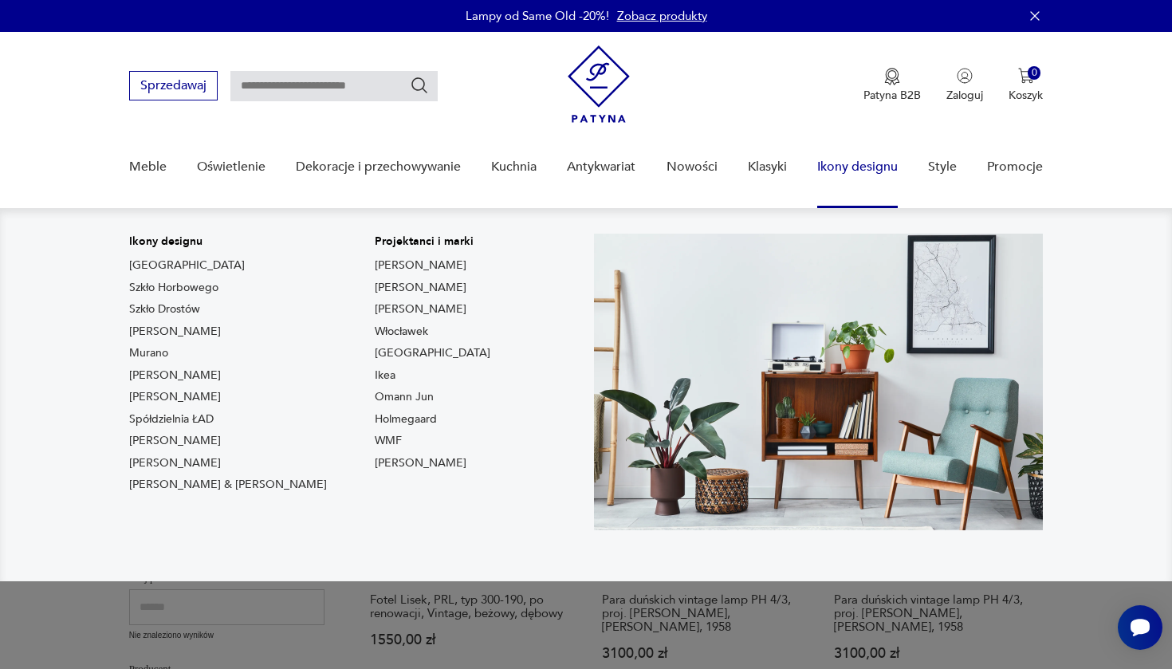
click at [855, 160] on link "Ikony designu" at bounding box center [857, 166] width 81 height 61
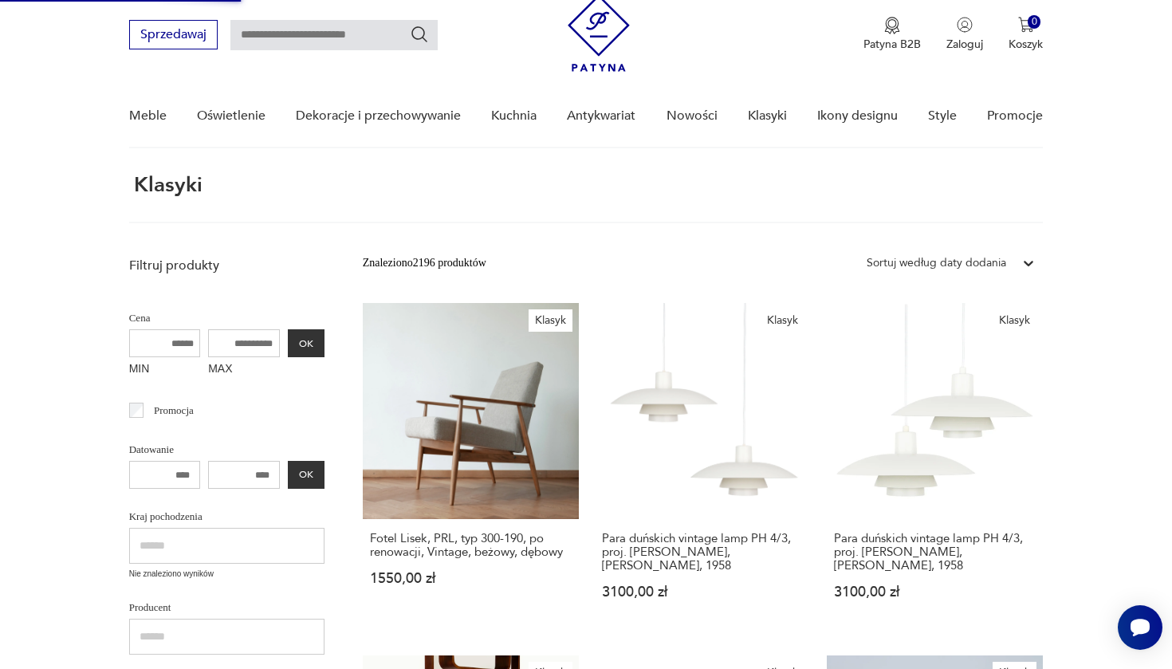
scroll to position [31, 0]
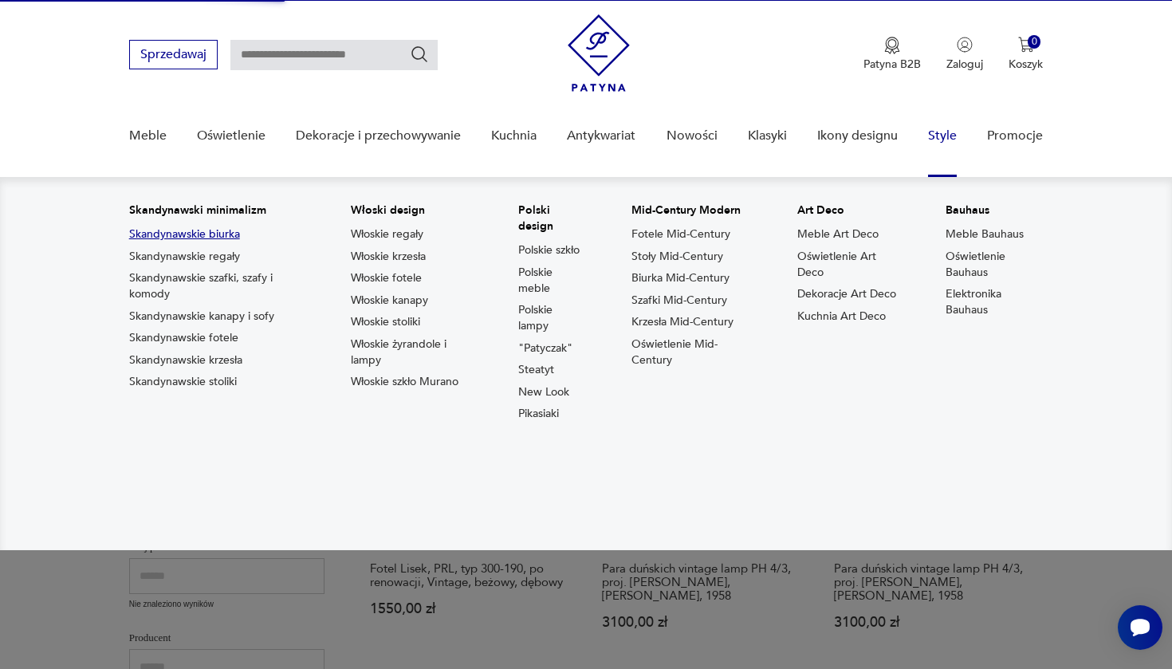
click at [217, 231] on link "Skandynawskie biurka" at bounding box center [184, 234] width 111 height 16
